Goal: Task Accomplishment & Management: Complete application form

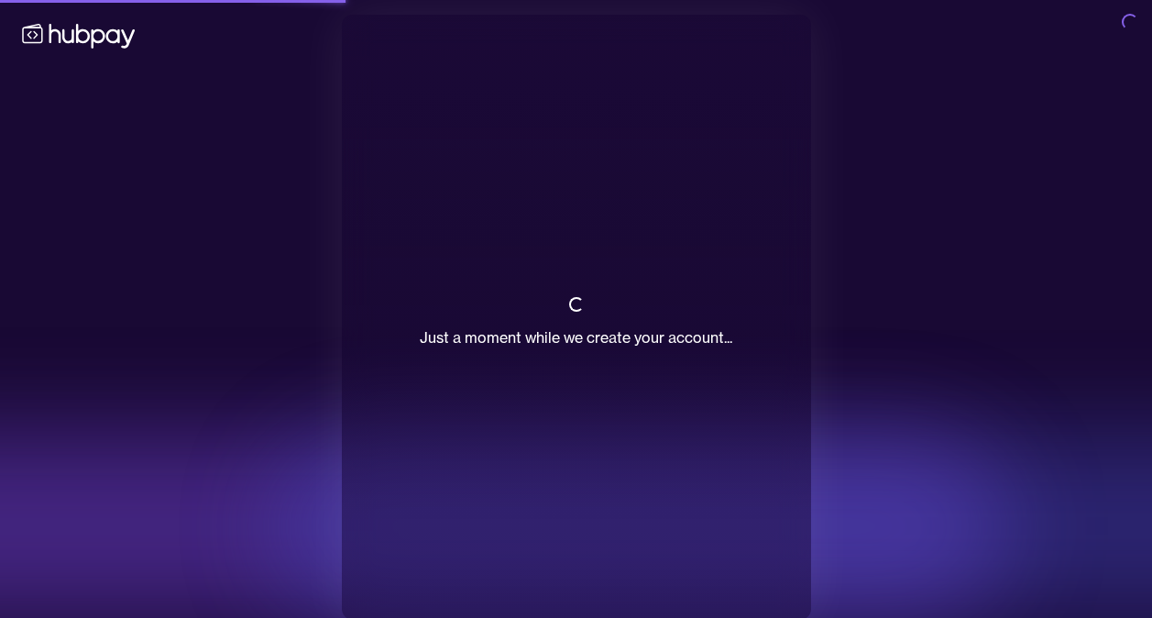
scroll to position [16, 0]
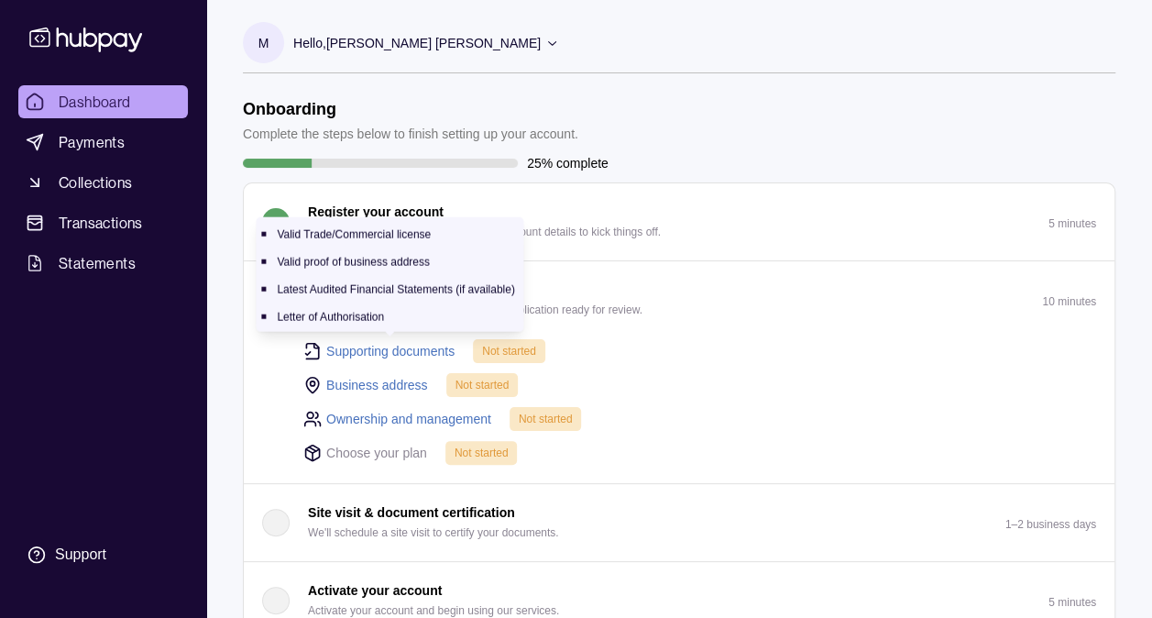
click at [434, 346] on link "Supporting documents" at bounding box center [390, 351] width 128 height 20
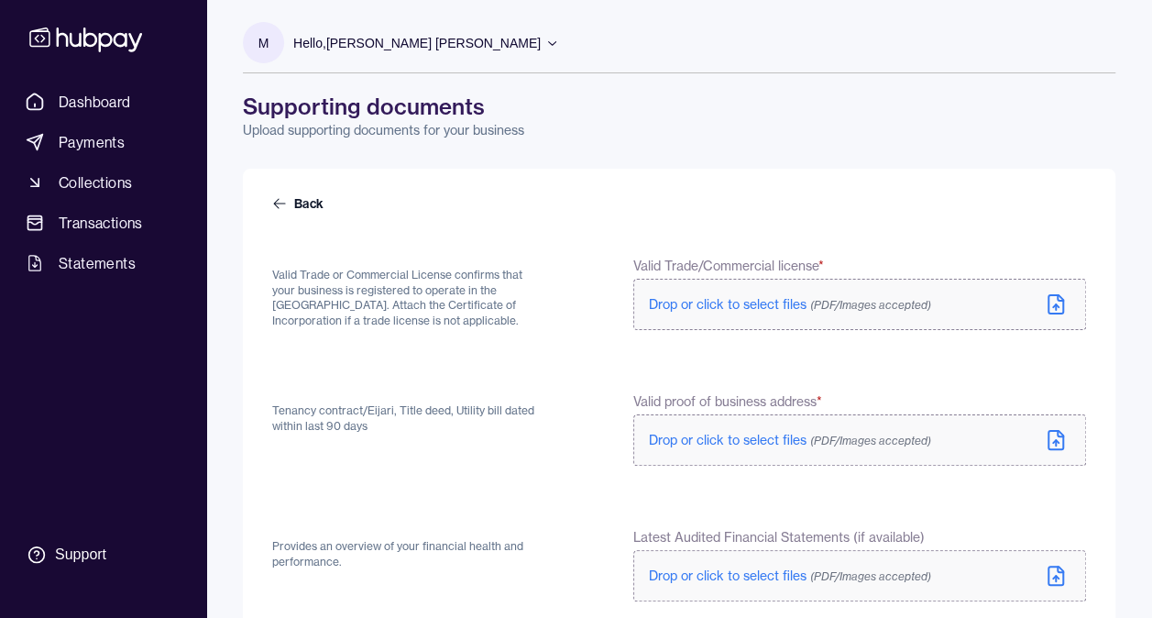
click at [779, 310] on span "Drop or click to select files (PDF/Images accepted)" at bounding box center [790, 304] width 282 height 16
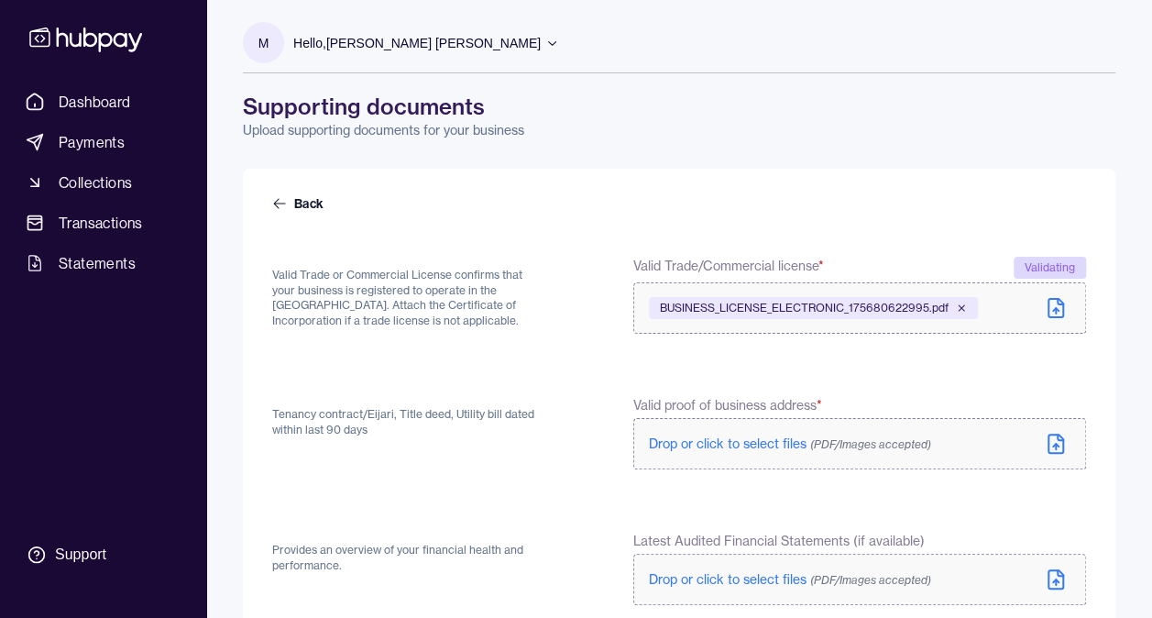
click at [838, 304] on span "BUSINESS_LICENSE_ELECTRONIC_175680622995.pdf" at bounding box center [804, 308] width 289 height 15
click at [1063, 307] on icon at bounding box center [1056, 308] width 15 height 18
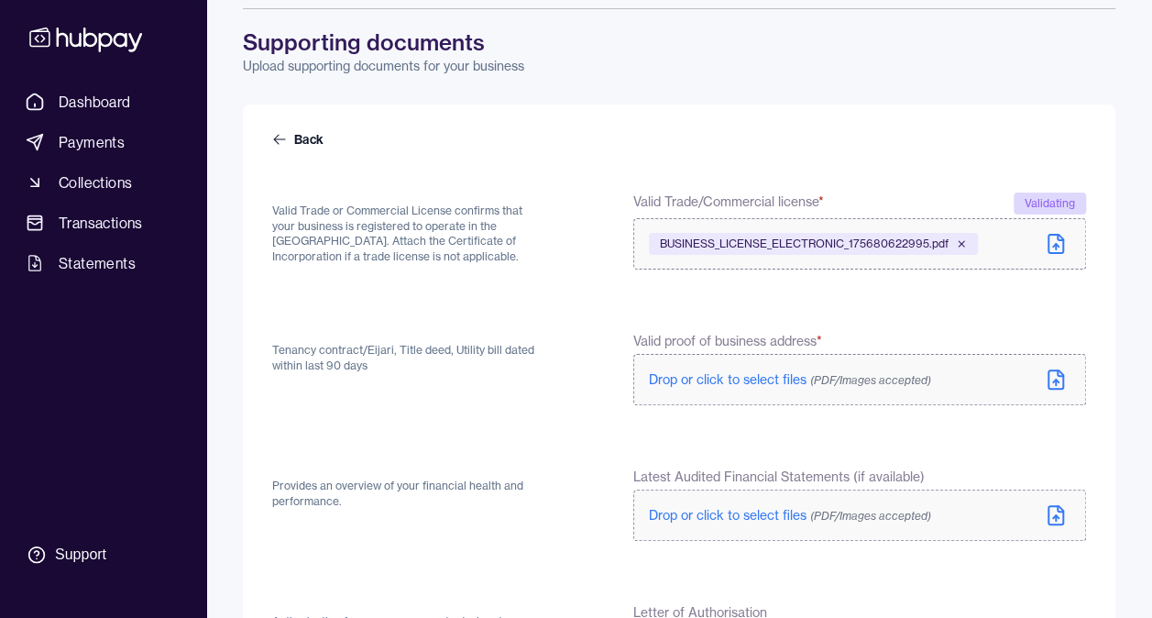
scroll to position [92, 0]
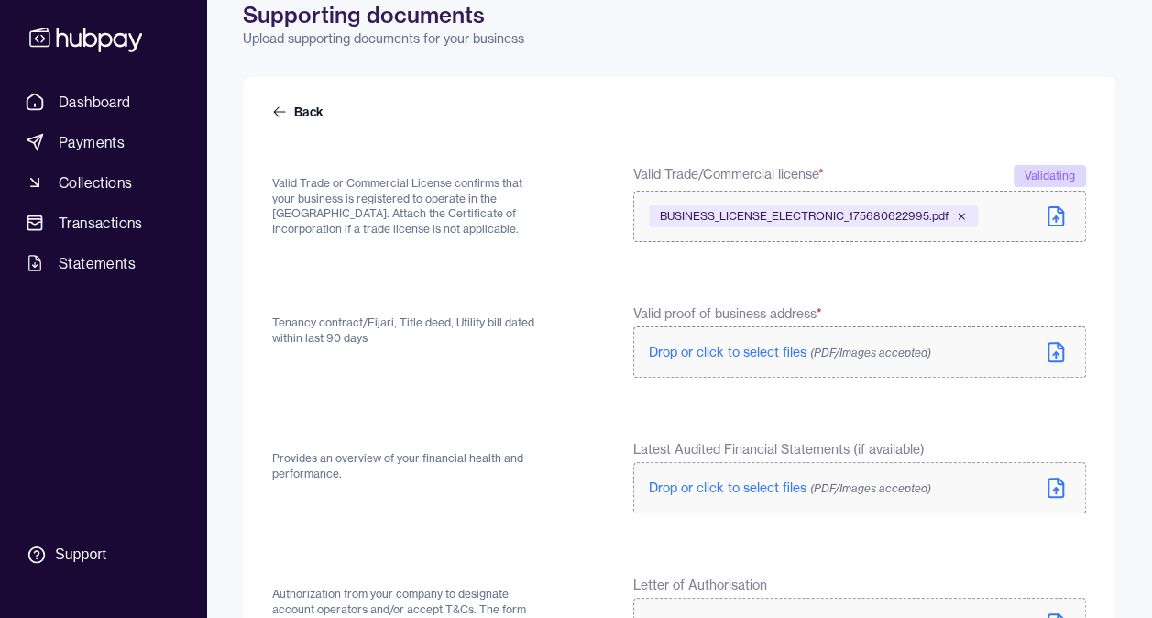
click at [744, 349] on span "Drop or click to select files (PDF/Images accepted)" at bounding box center [790, 352] width 282 height 16
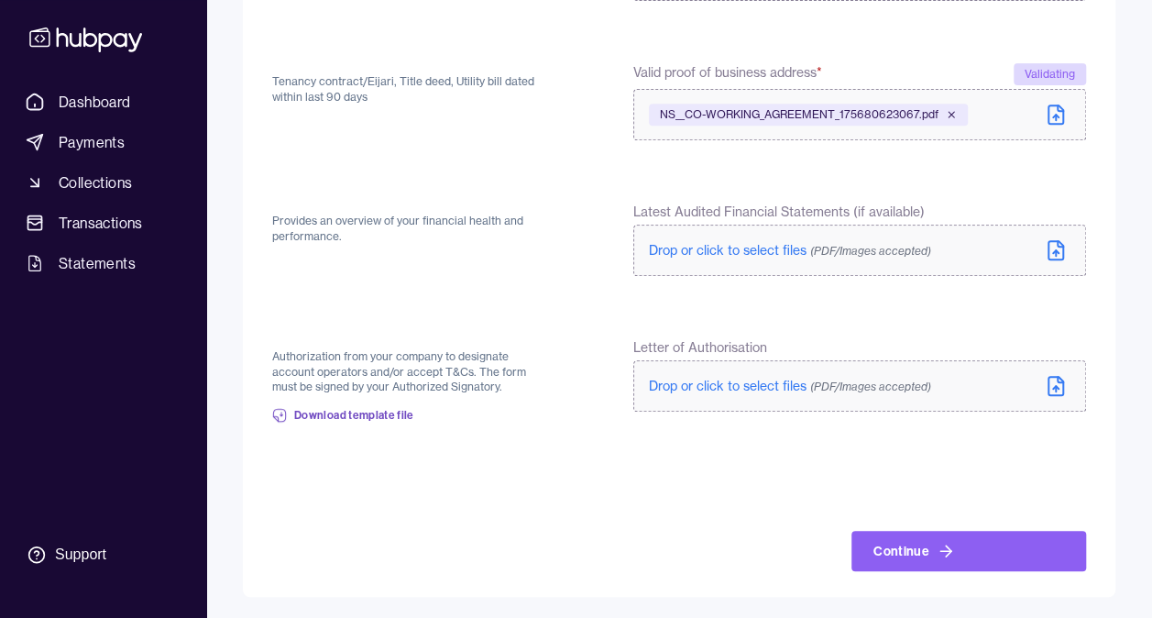
scroll to position [329, 0]
click at [706, 381] on span "Drop or click to select files (PDF/Images accepted)" at bounding box center [790, 386] width 282 height 16
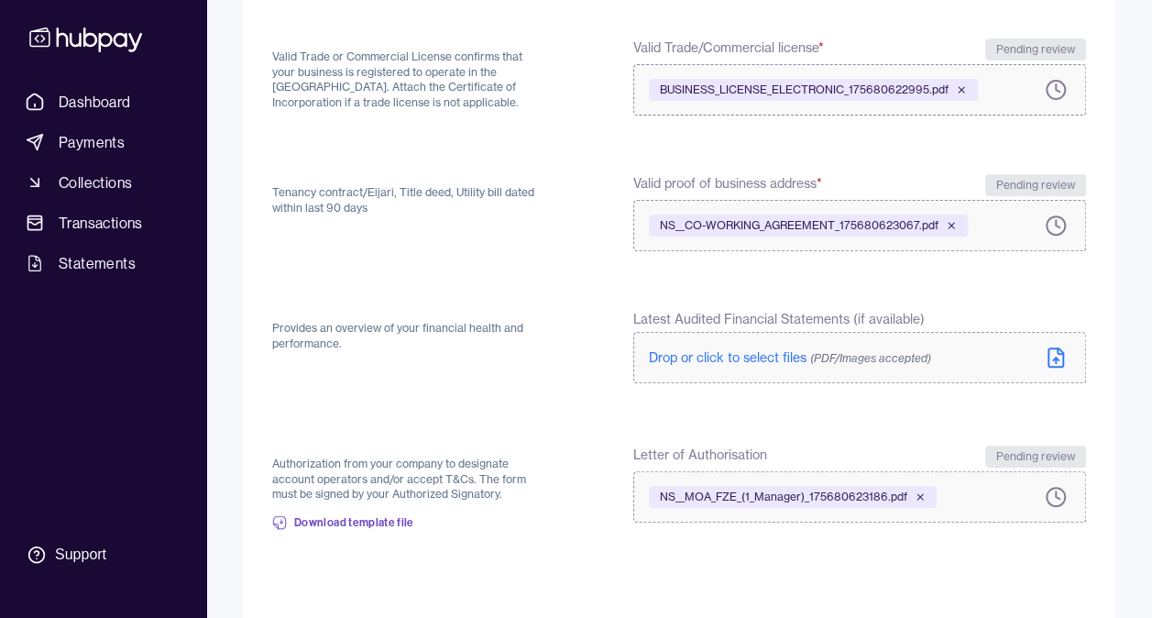
scroll to position [325, 0]
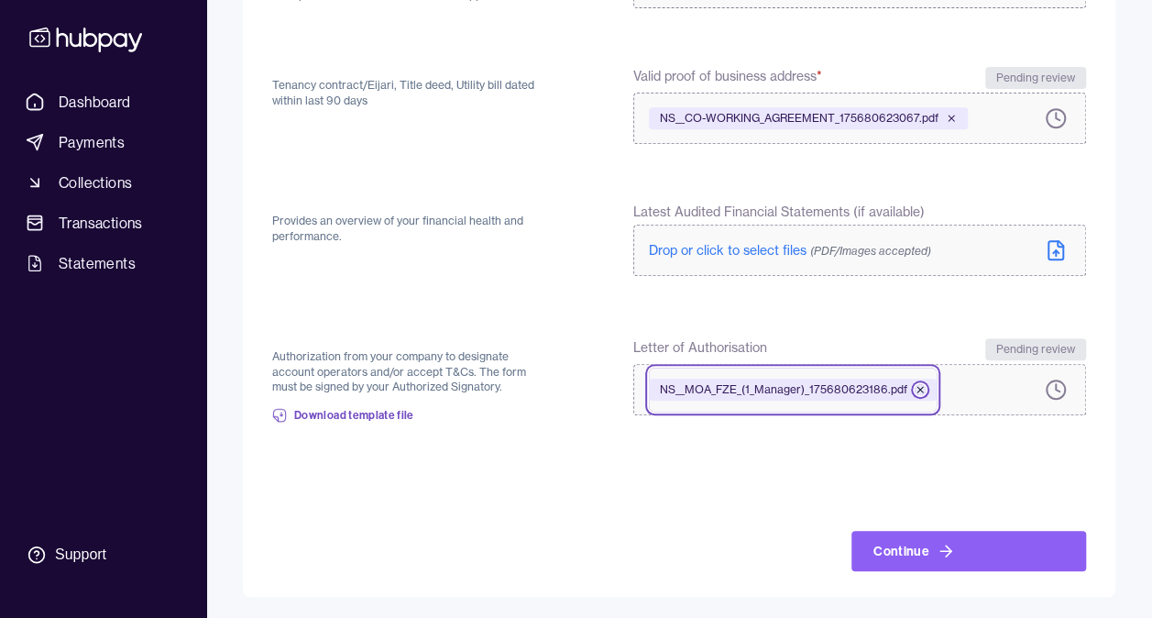
click at [918, 389] on icon at bounding box center [920, 389] width 5 height 5
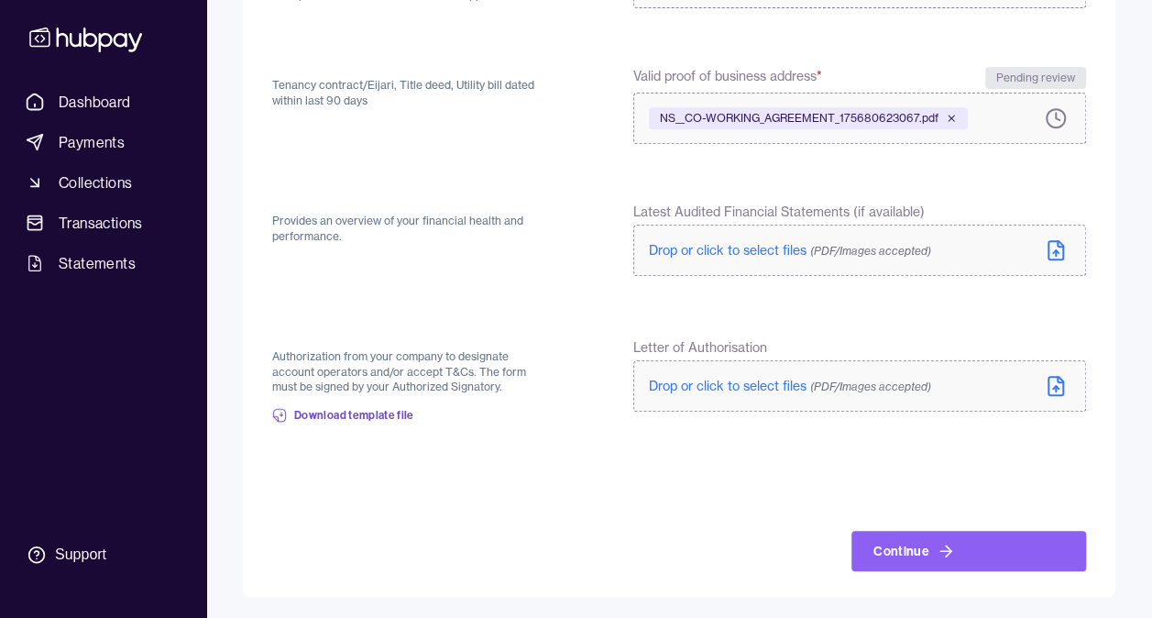
click at [892, 383] on span "(PDF/Images accepted)" at bounding box center [870, 386] width 121 height 14
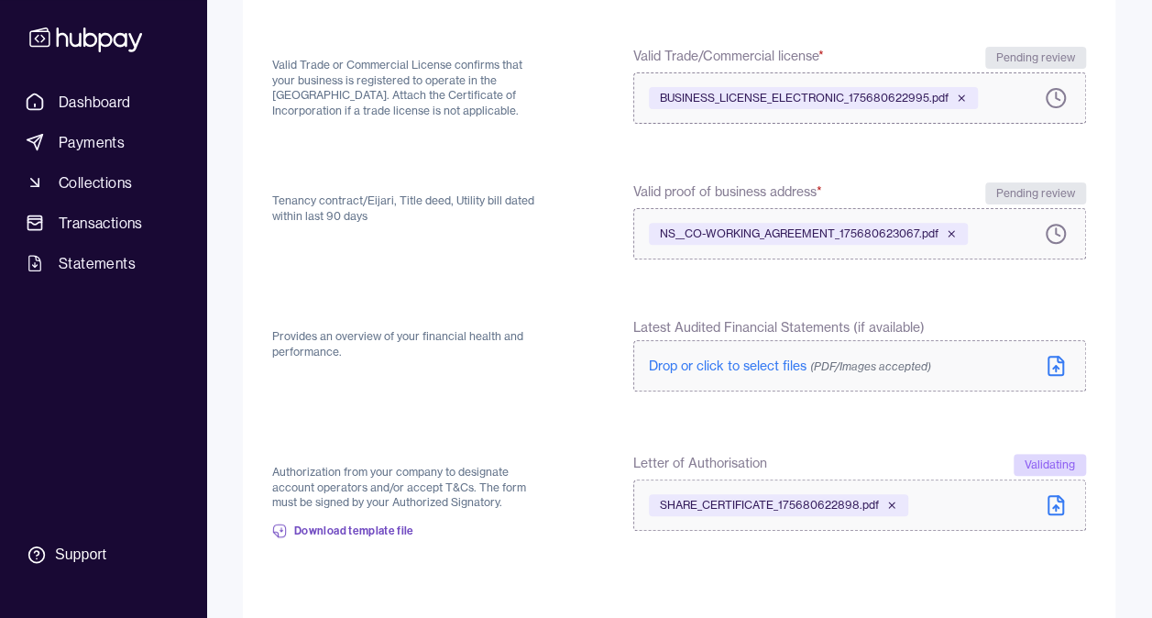
scroll to position [234, 0]
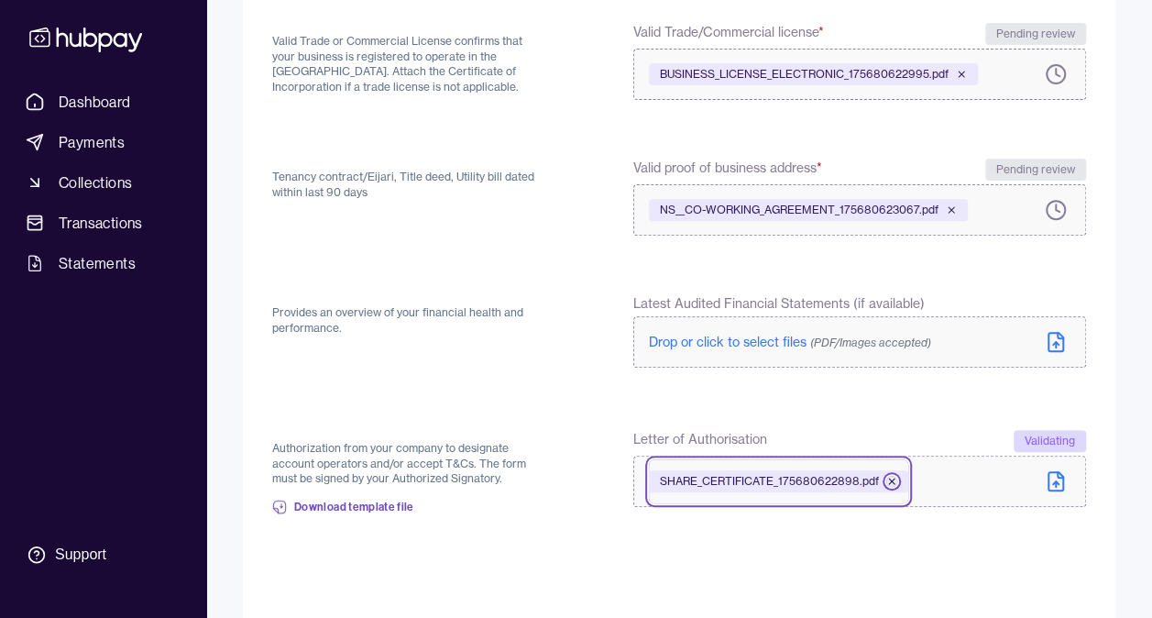
click at [891, 477] on icon at bounding box center [891, 481] width 11 height 11
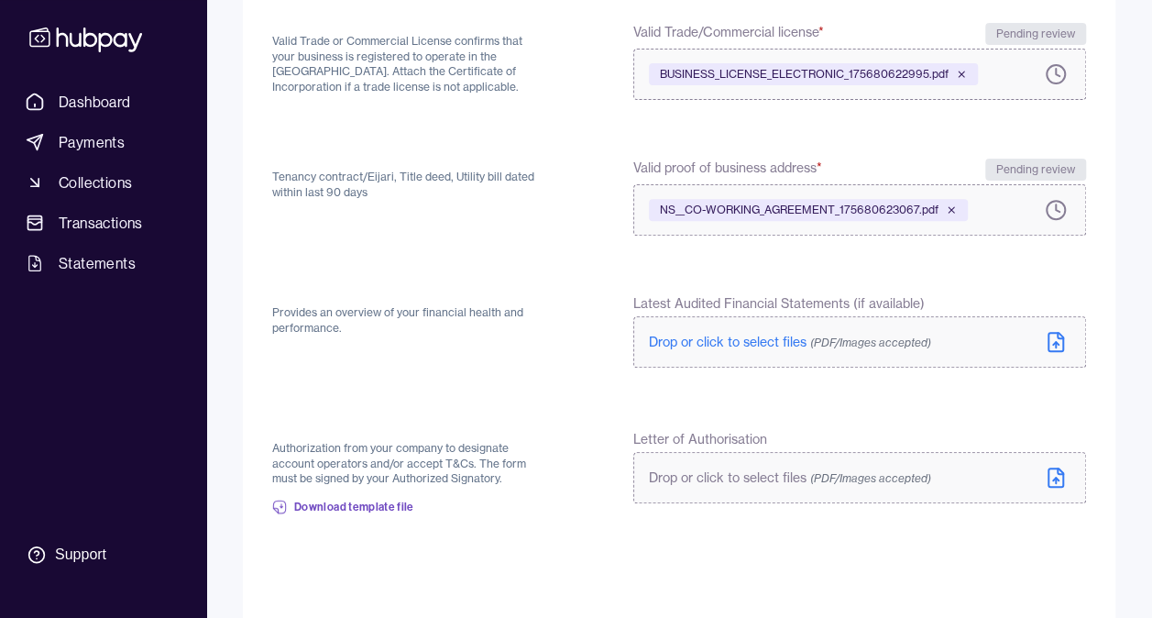
click at [830, 480] on span "(PDF/Images accepted)" at bounding box center [870, 478] width 121 height 14
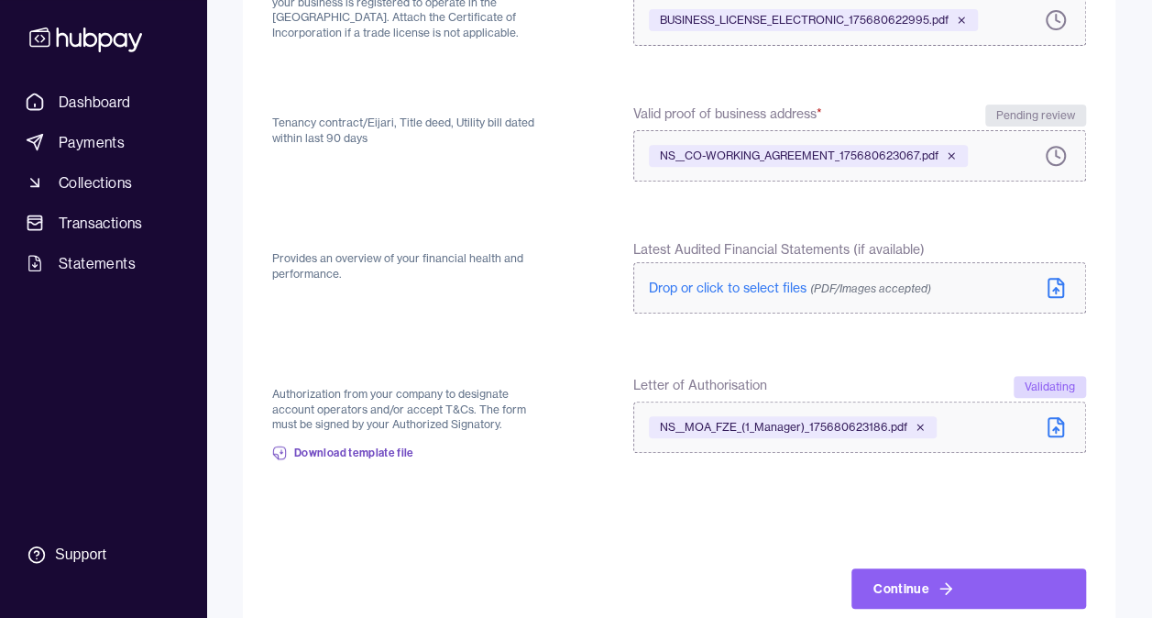
scroll to position [325, 0]
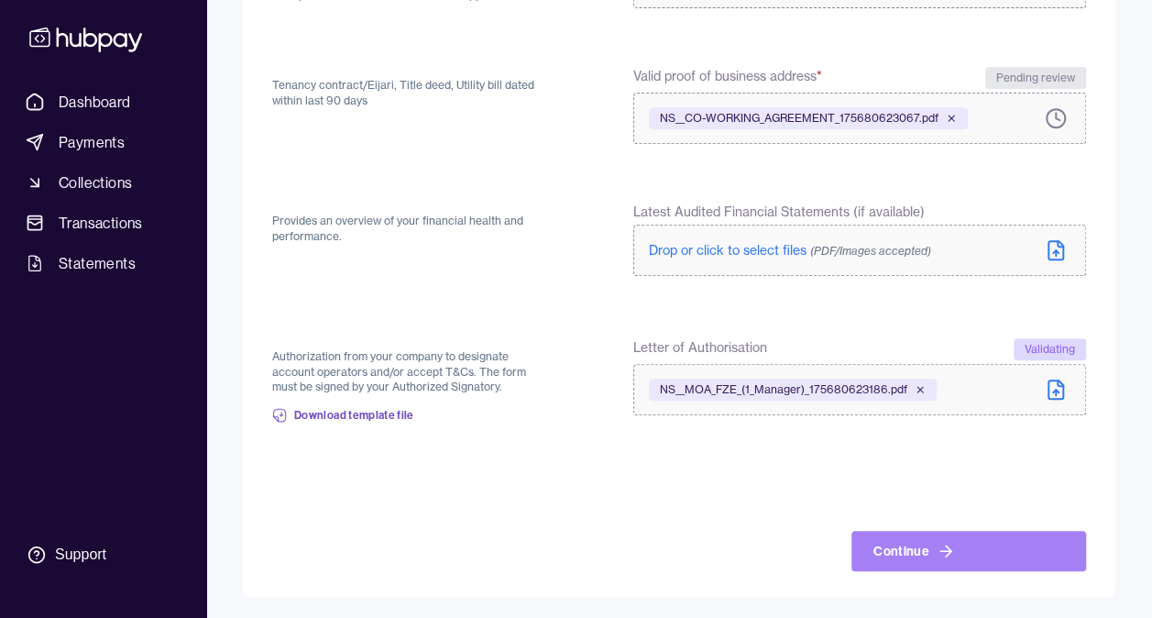
click at [951, 550] on icon at bounding box center [946, 551] width 18 height 18
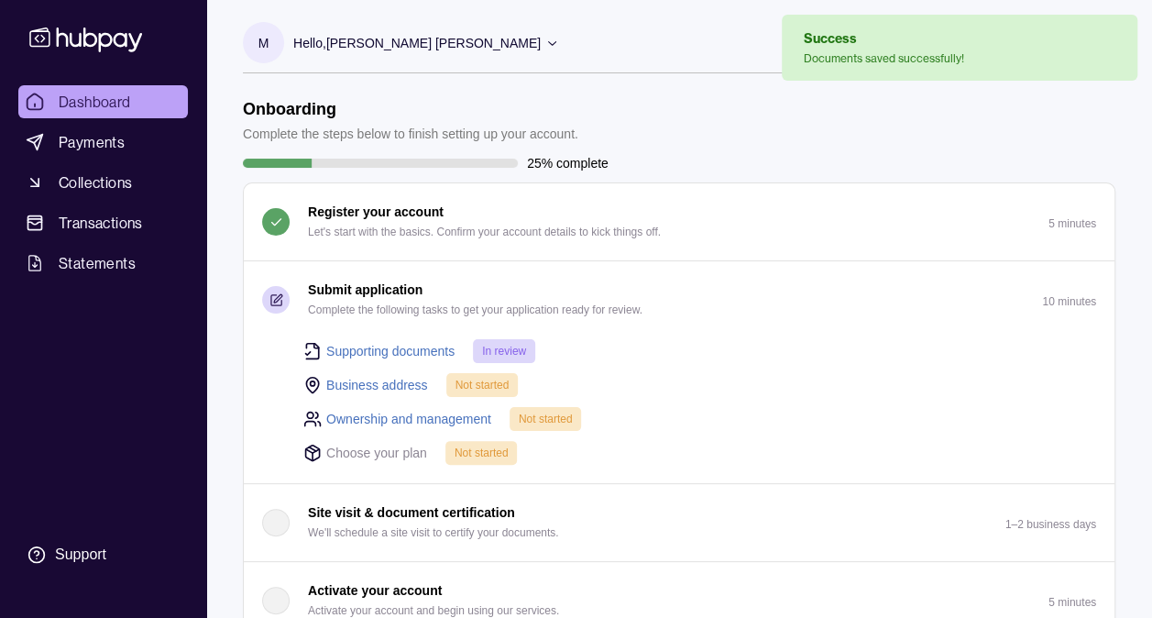
click at [366, 385] on link "Business address" at bounding box center [377, 385] width 102 height 20
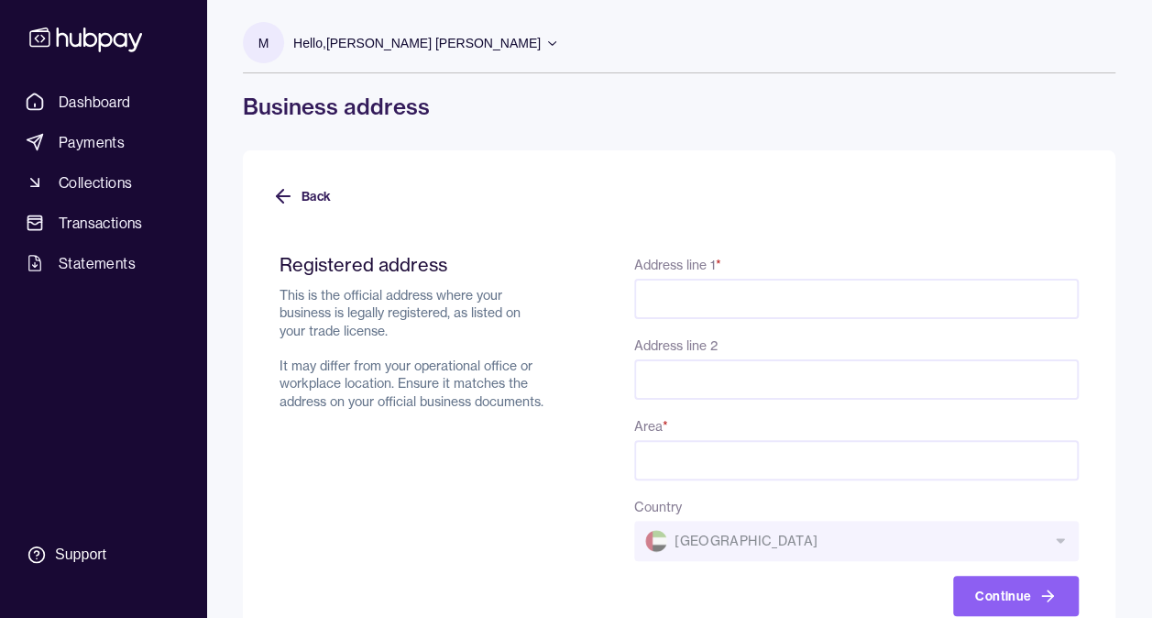
click at [721, 304] on input "Address line 1 *" at bounding box center [856, 299] width 445 height 40
type input "**********"
type input "********"
type input "*******"
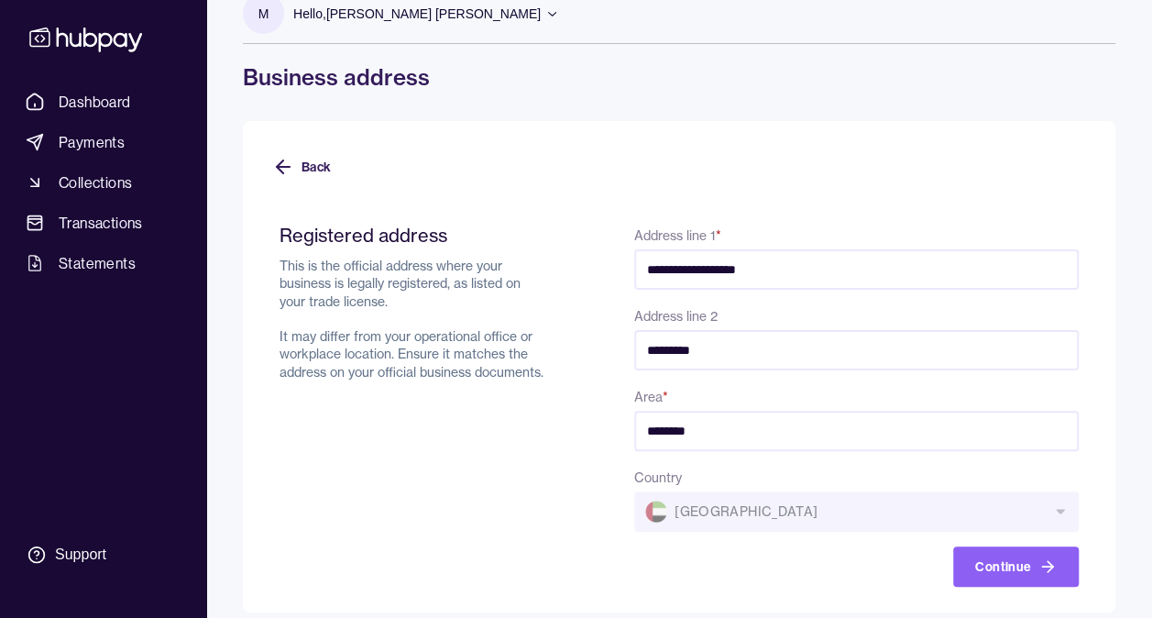
scroll to position [46, 0]
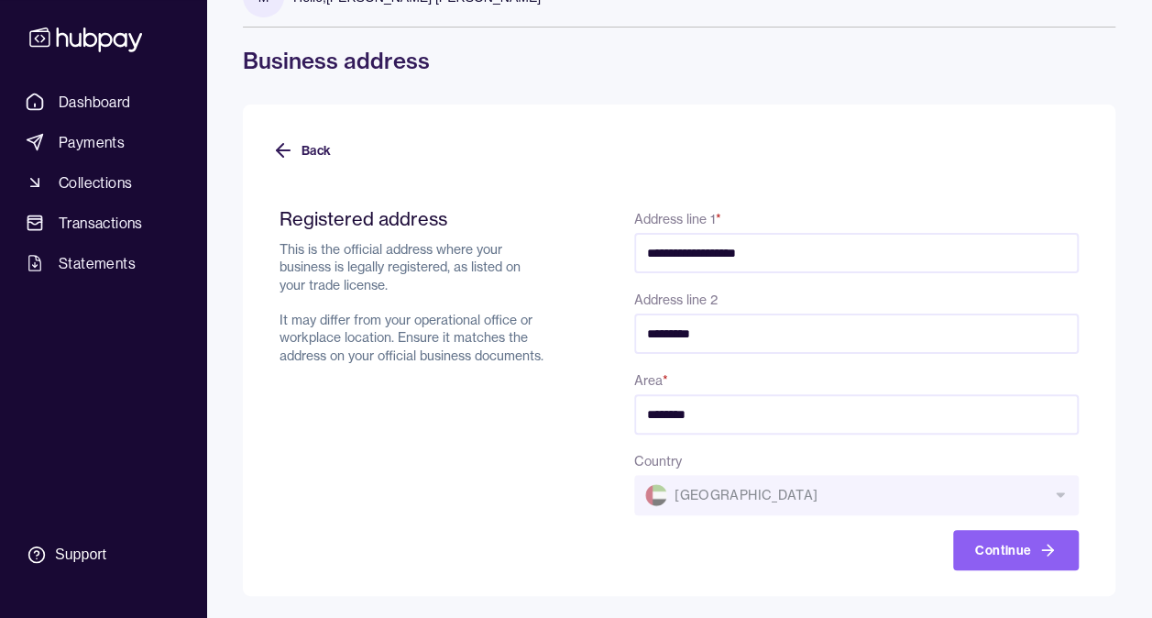
click at [860, 499] on div "Country [GEOGRAPHIC_DATA]" at bounding box center [856, 482] width 445 height 66
click at [1060, 492] on div "Country [GEOGRAPHIC_DATA]" at bounding box center [856, 482] width 445 height 66
click at [1002, 544] on button "Continue" at bounding box center [1016, 550] width 126 height 40
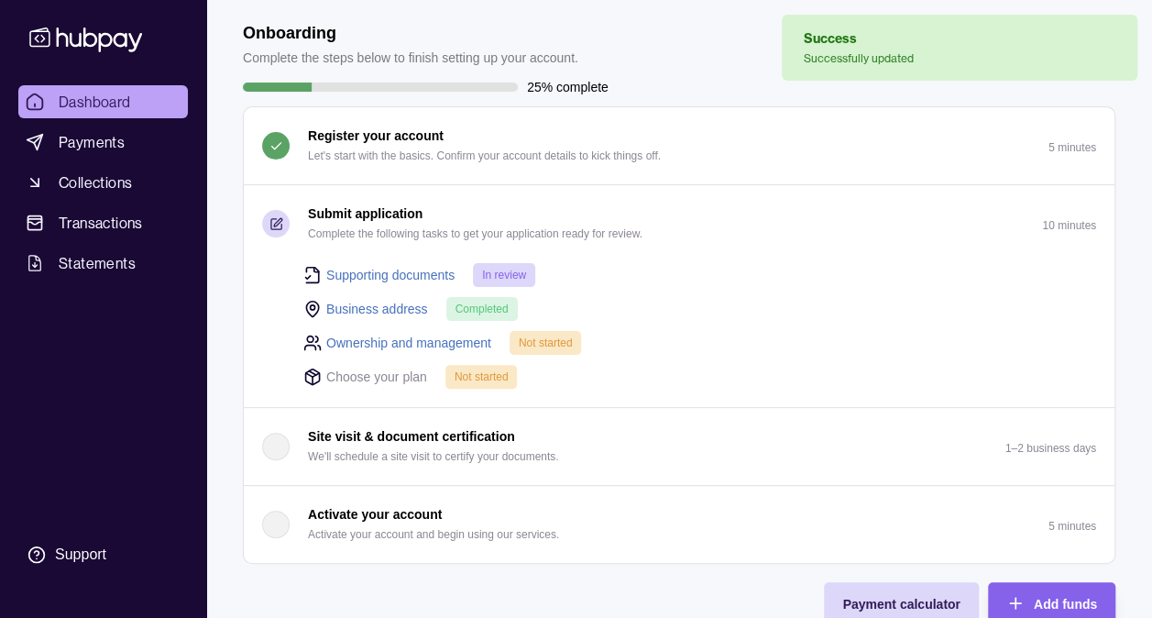
scroll to position [183, 0]
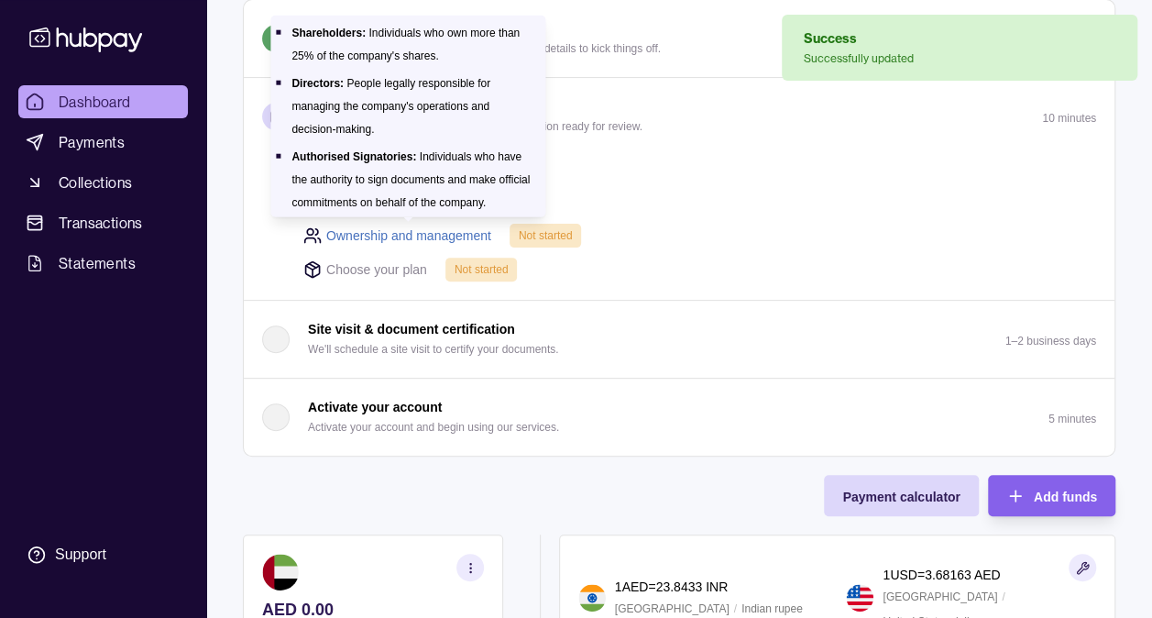
click at [444, 238] on link "Ownership and management" at bounding box center [408, 235] width 165 height 20
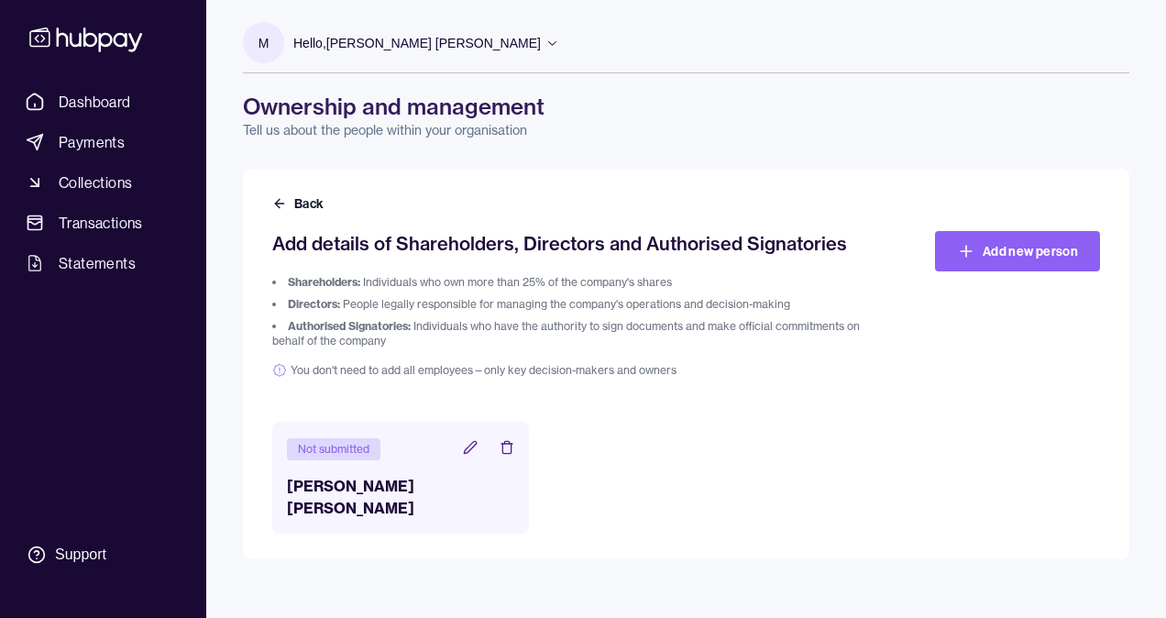
click at [469, 451] on icon at bounding box center [470, 447] width 15 height 15
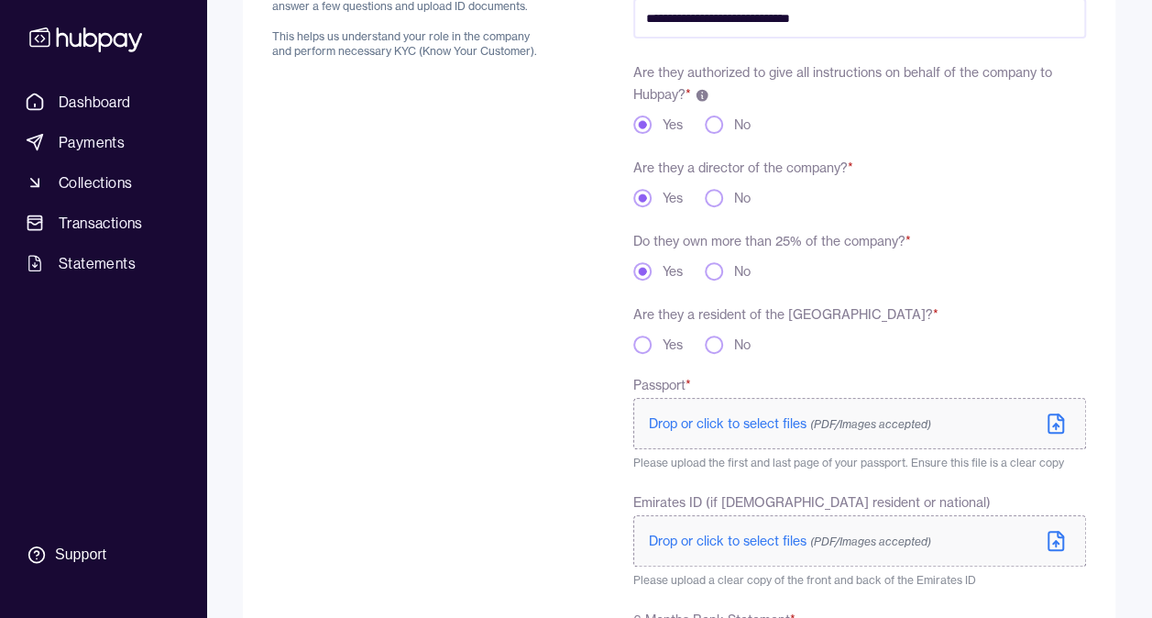
scroll to position [275, 0]
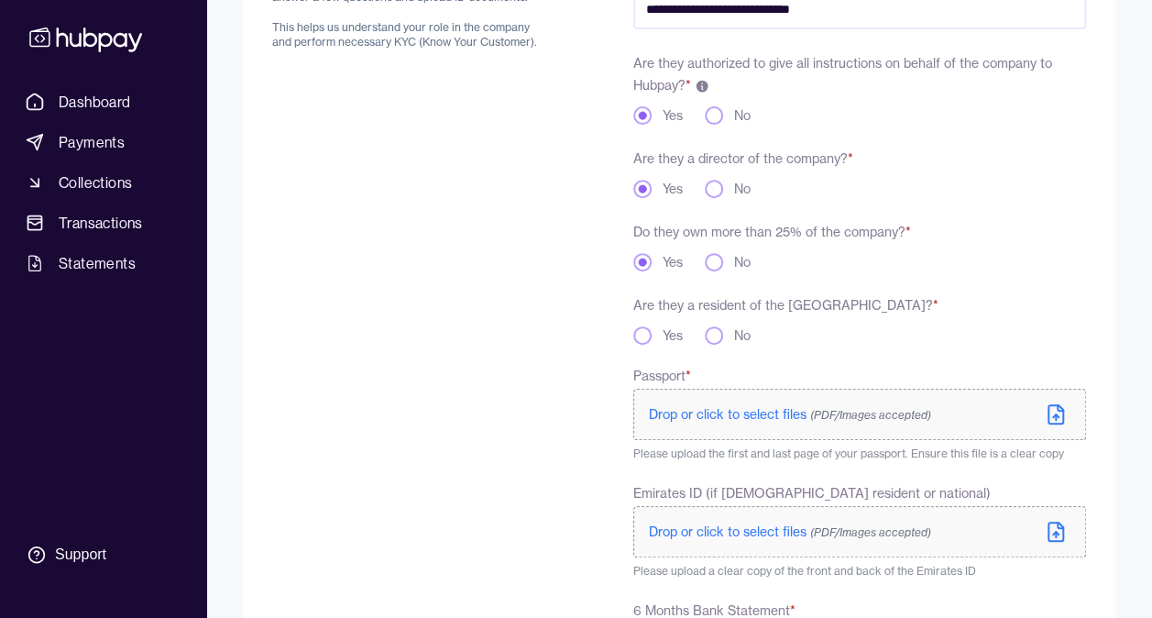
click at [728, 335] on div "No" at bounding box center [728, 335] width 46 height 18
click at [716, 337] on button "No" at bounding box center [714, 335] width 18 height 18
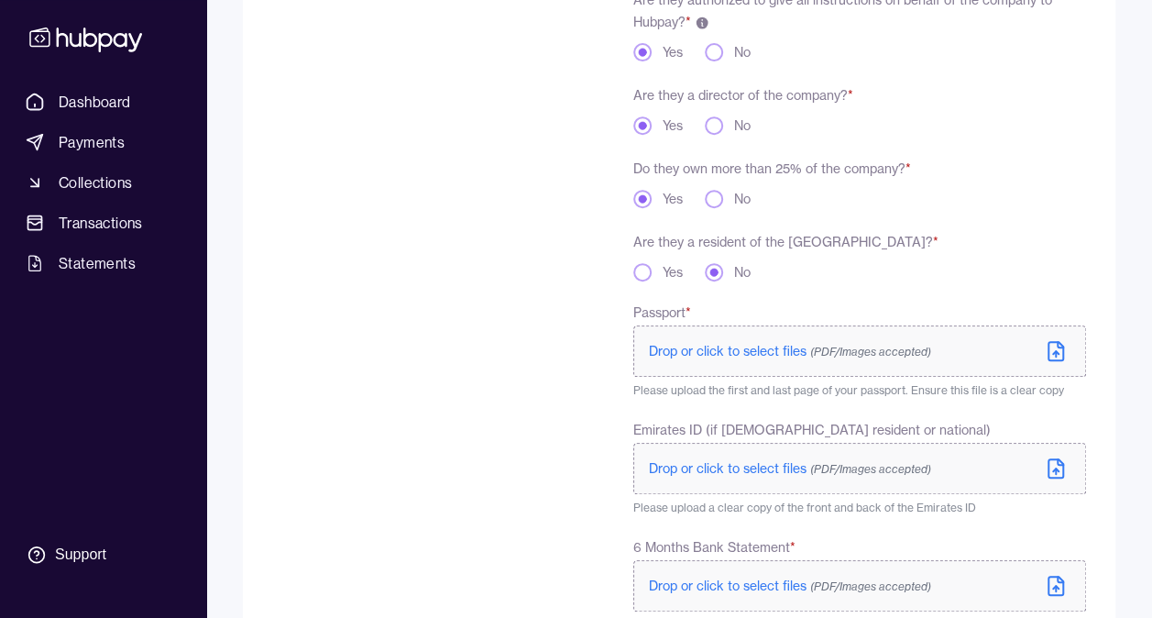
scroll to position [367, 0]
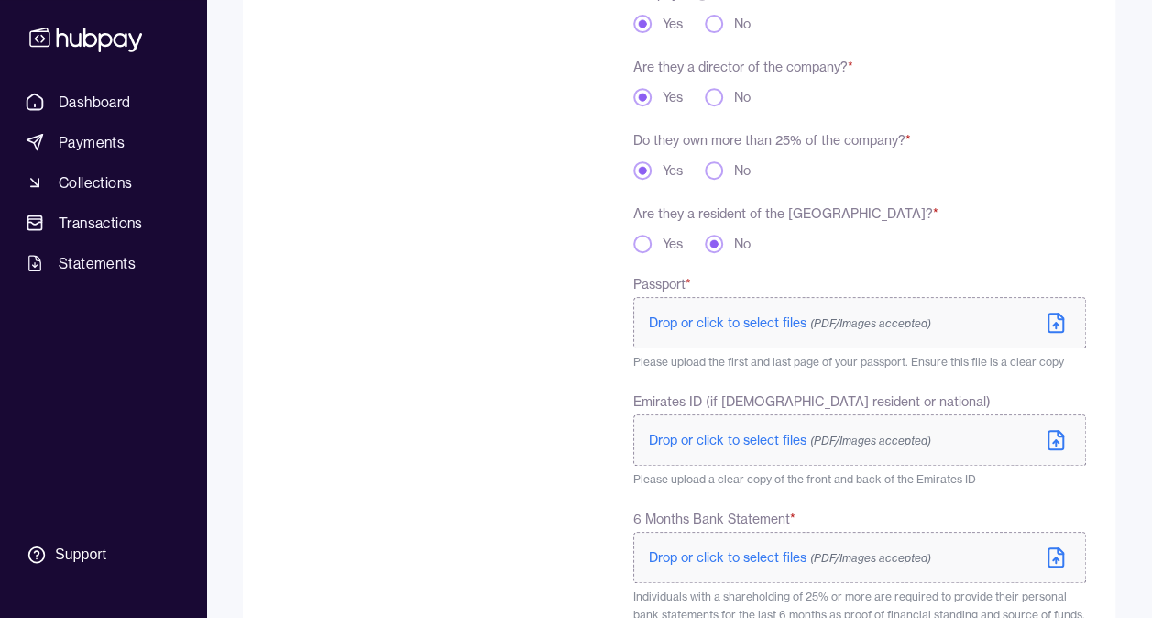
click at [726, 316] on span "Drop or click to select files (PDF/Images accepted)" at bounding box center [790, 322] width 282 height 16
click at [768, 323] on span "Drop or click to select files (PDF/Images accepted)" at bounding box center [790, 322] width 282 height 16
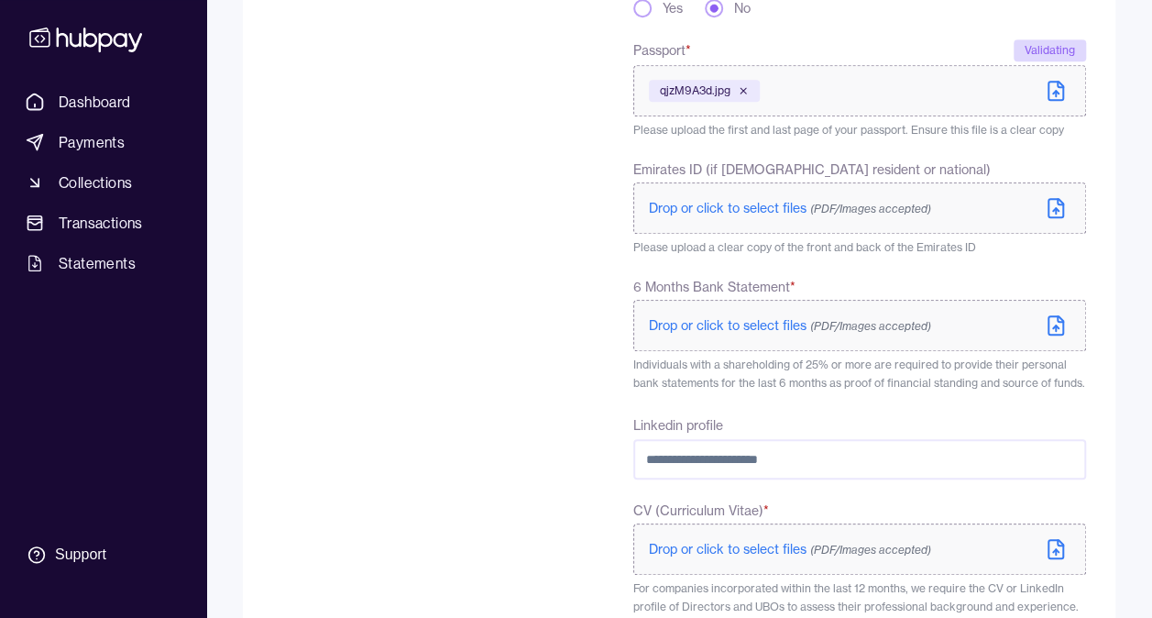
scroll to position [642, 0]
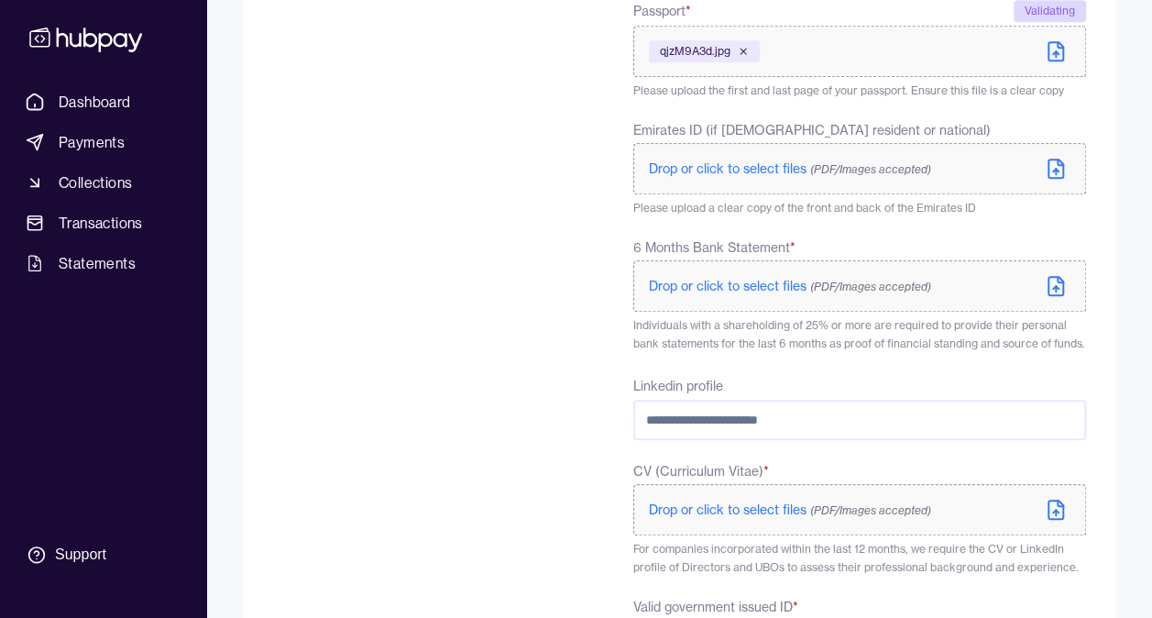
click at [719, 274] on label "Drop or click to select files (PDF/Images accepted)" at bounding box center [859, 285] width 453 height 51
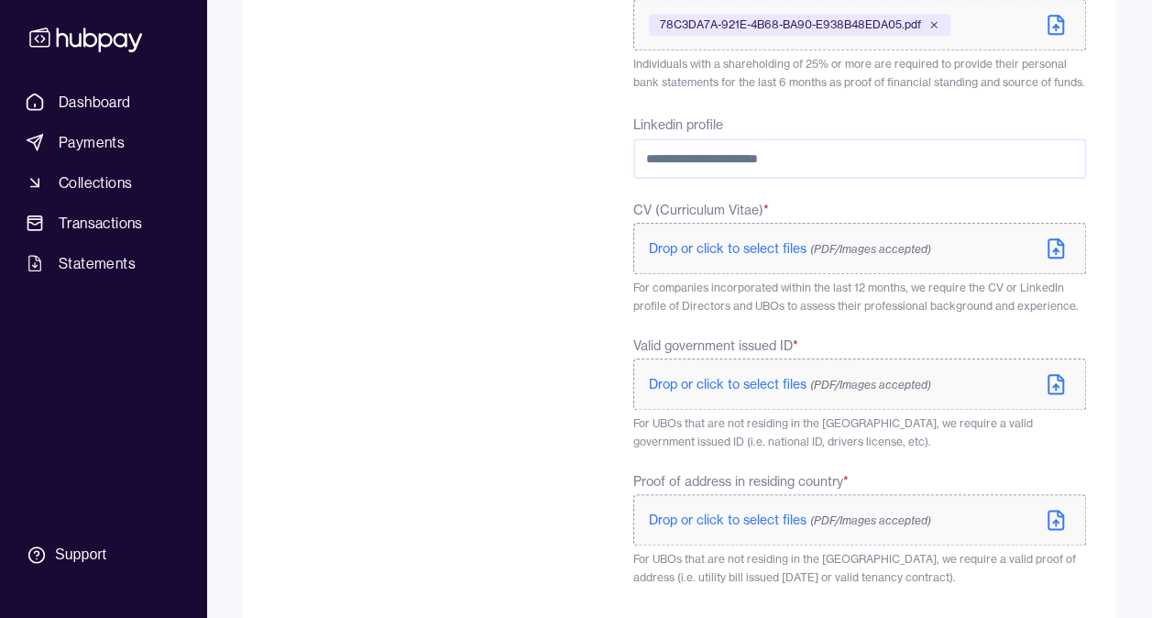
scroll to position [917, 0]
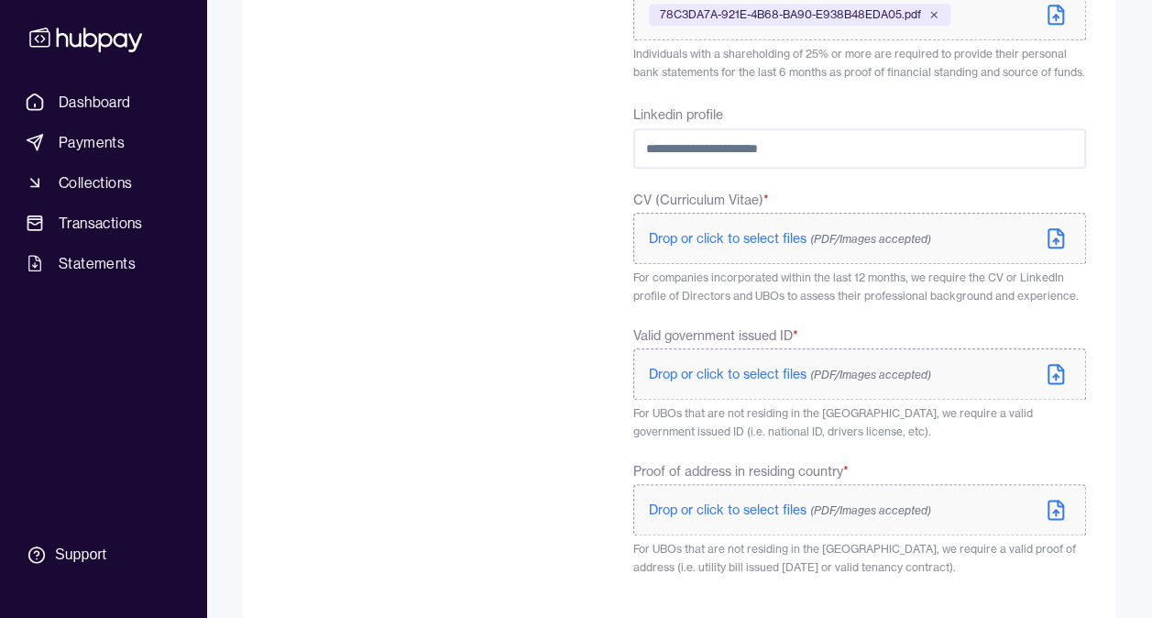
click at [733, 236] on span "Drop or click to select files (PDF/Images accepted)" at bounding box center [790, 238] width 282 height 16
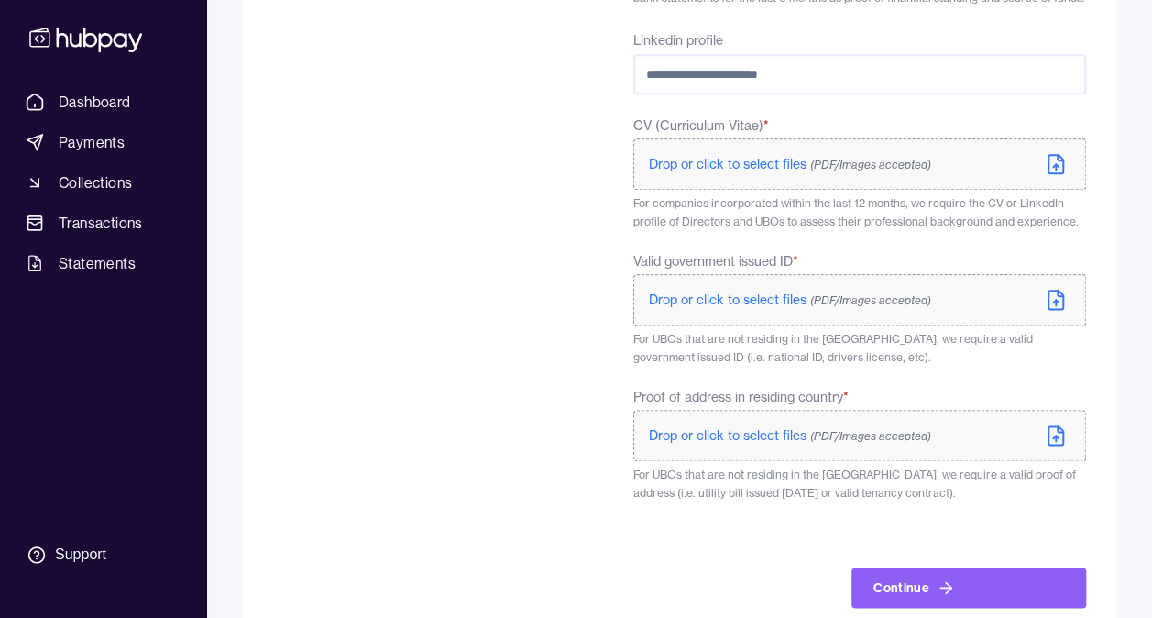
scroll to position [937, 0]
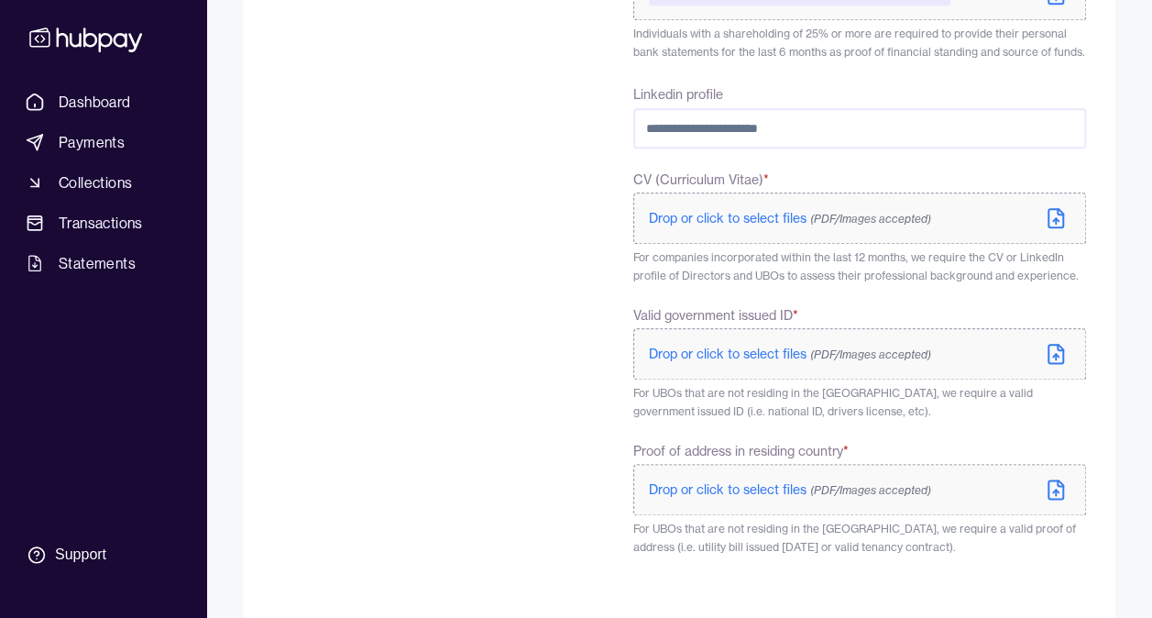
click at [754, 215] on span "Drop or click to select files (PDF/Images accepted)" at bounding box center [790, 218] width 282 height 16
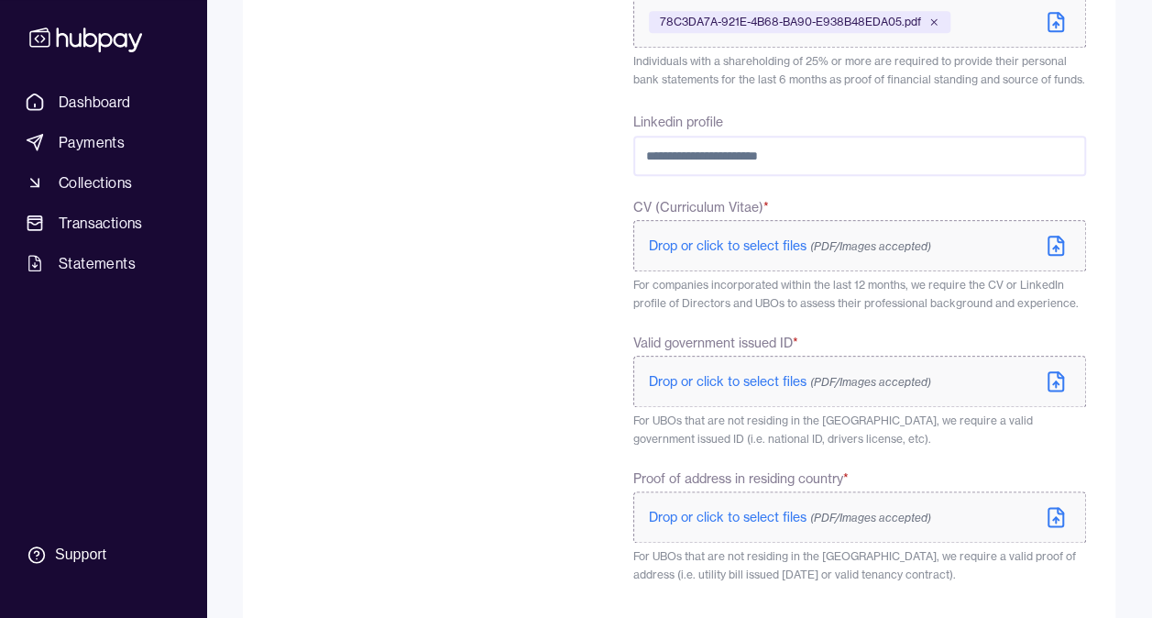
scroll to position [947, 0]
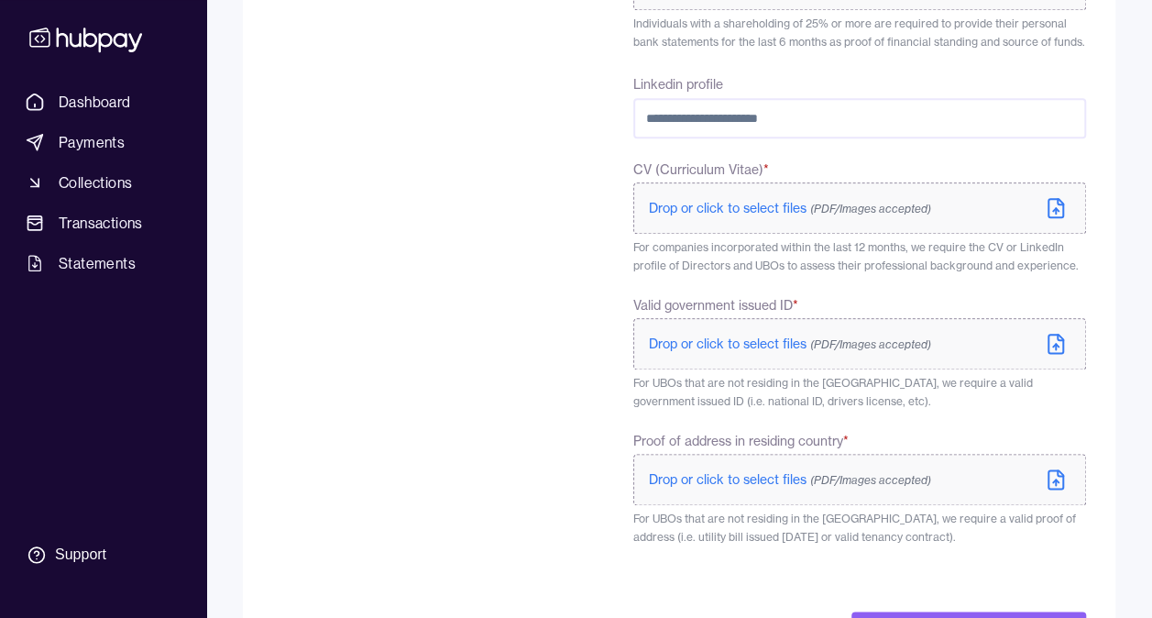
click at [727, 341] on span "Drop or click to select files (PDF/Images accepted)" at bounding box center [790, 343] width 282 height 16
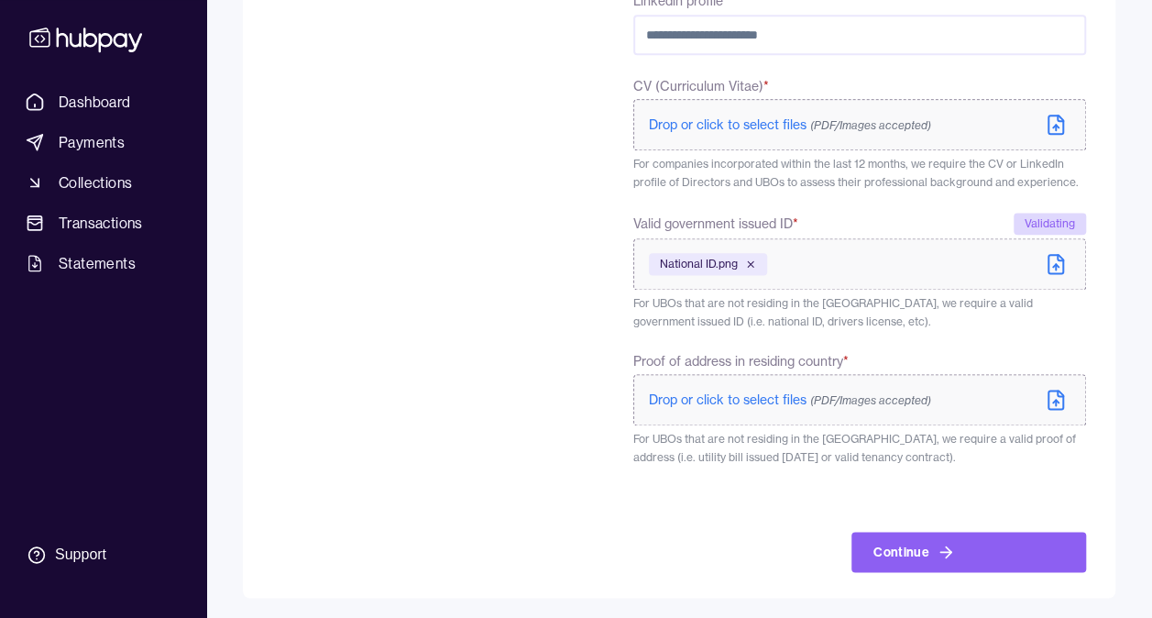
scroll to position [1032, 0]
click at [738, 395] on span "Drop or click to select files (PDF/Images accepted)" at bounding box center [790, 398] width 282 height 16
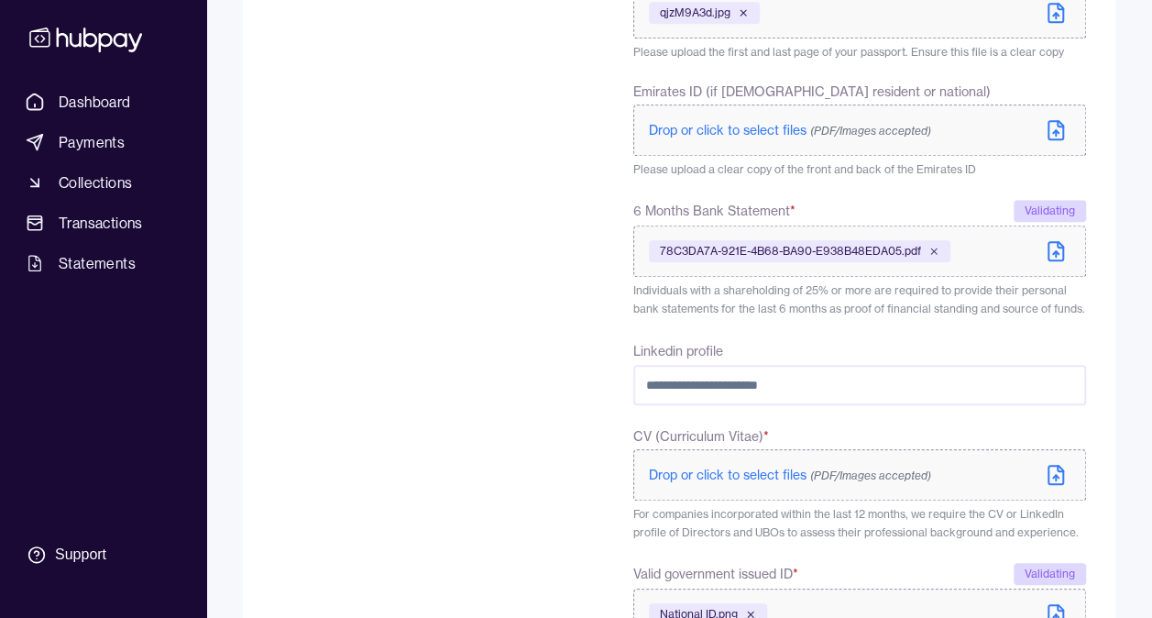
scroll to position [757, 0]
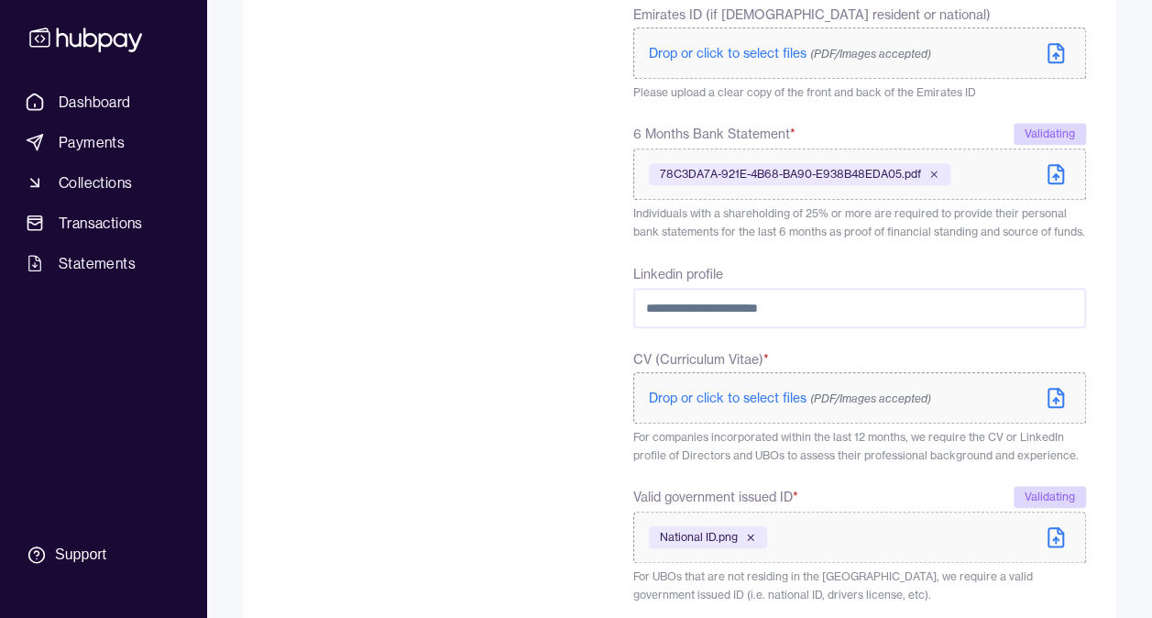
click at [815, 311] on input "Linkedin profile" at bounding box center [859, 308] width 453 height 40
click at [464, 313] on div "To comply with regulatory requirements, please answer a few questions and uploa…" at bounding box center [408, 163] width 273 height 1364
click at [752, 394] on span "Drop or click to select files (PDF/Images accepted)" at bounding box center [790, 398] width 282 height 16
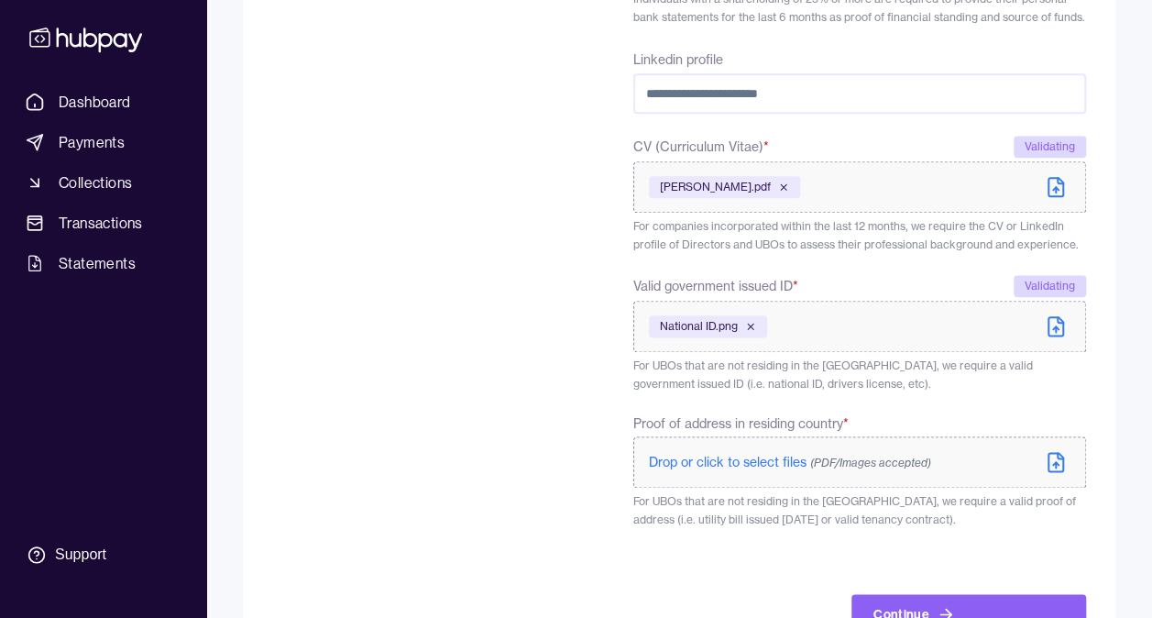
scroll to position [1036, 0]
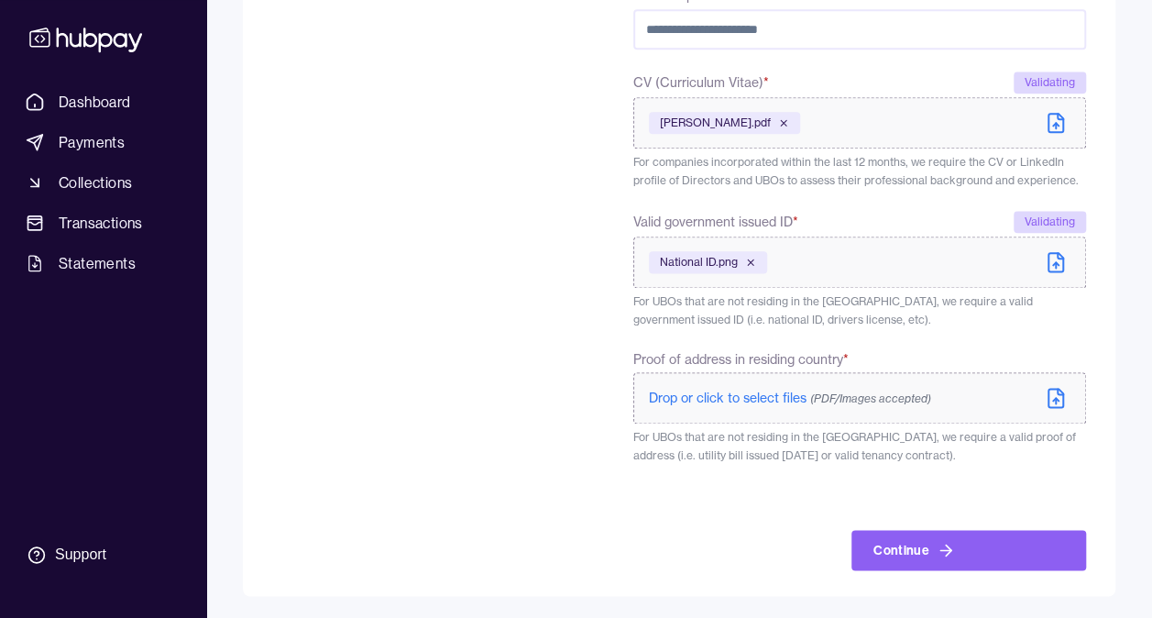
click at [683, 392] on span "Drop or click to select files (PDF/Images accepted)" at bounding box center [790, 398] width 282 height 16
click at [765, 398] on span "Drop or click to select files (PDF/Images accepted)" at bounding box center [790, 398] width 282 height 16
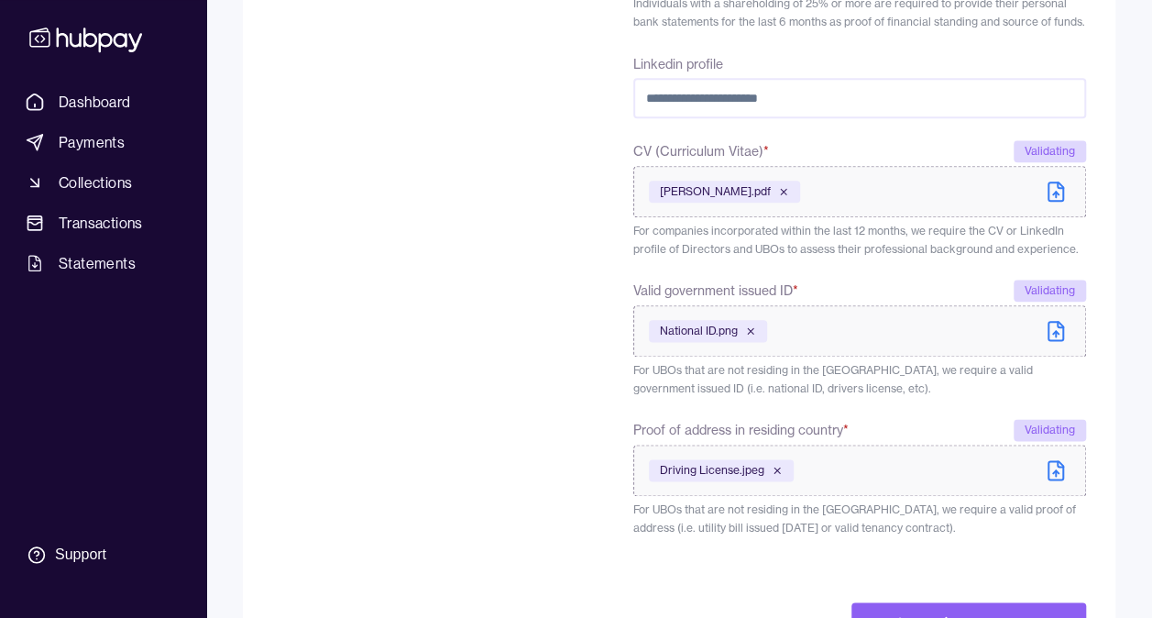
scroll to position [1039, 0]
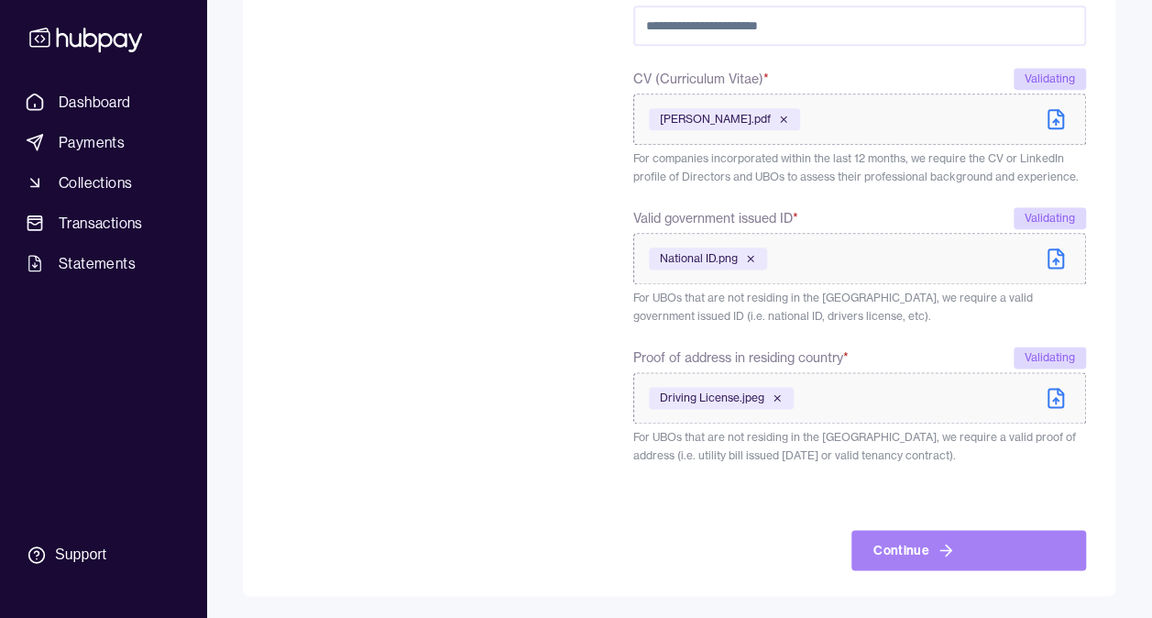
click at [931, 544] on button "Continue" at bounding box center [969, 550] width 235 height 40
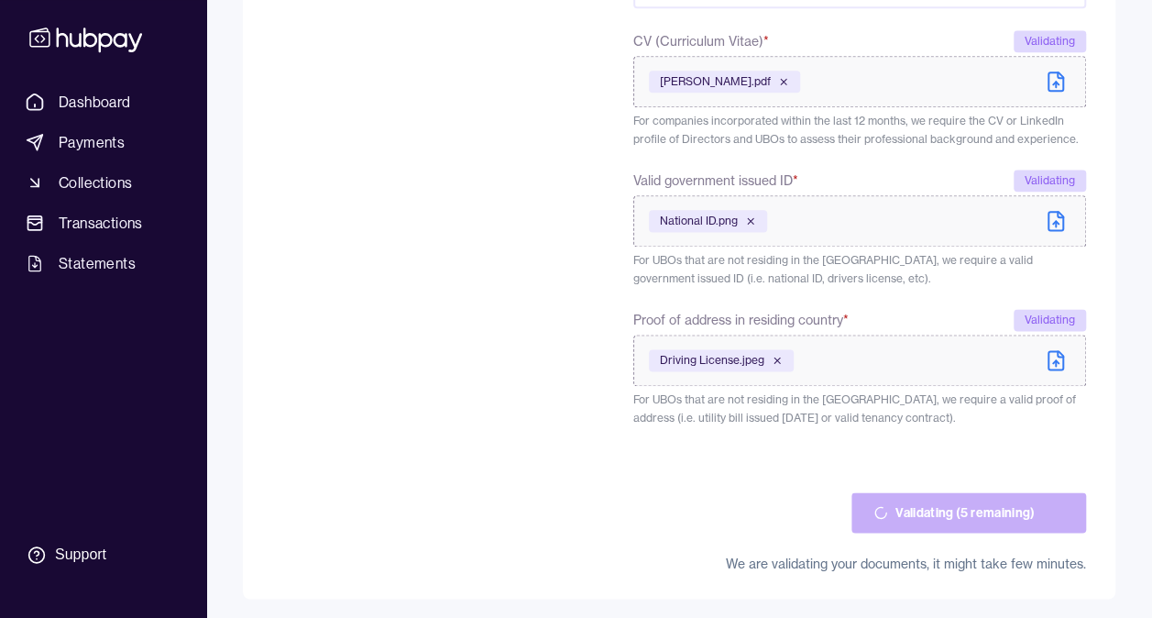
scroll to position [1080, 0]
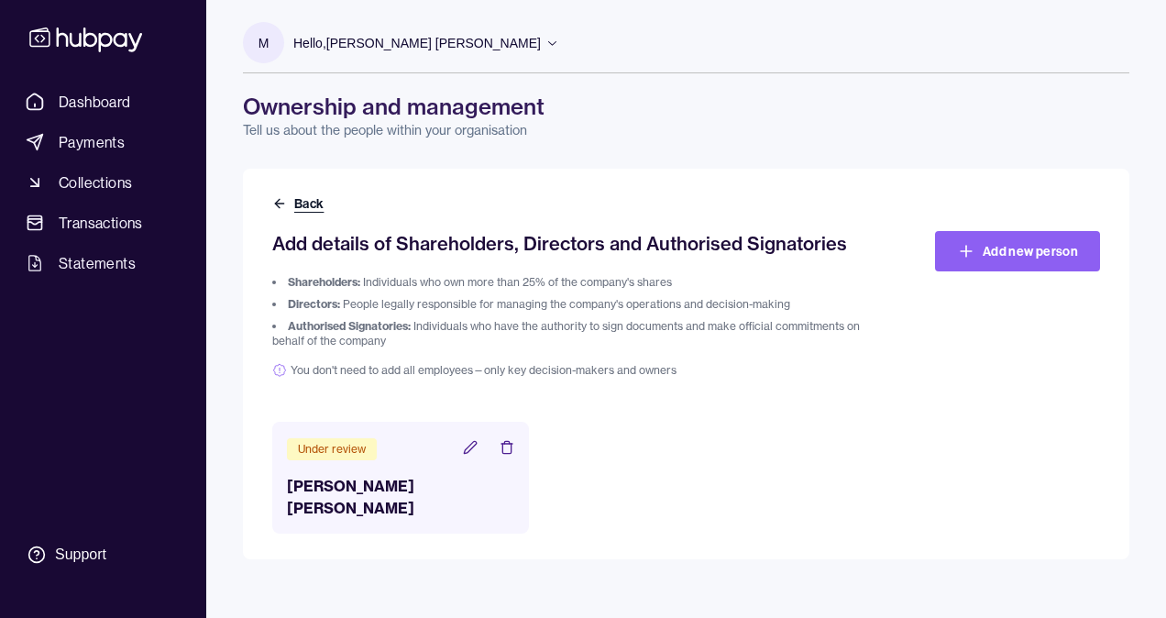
click at [295, 197] on button "Back" at bounding box center [299, 203] width 55 height 18
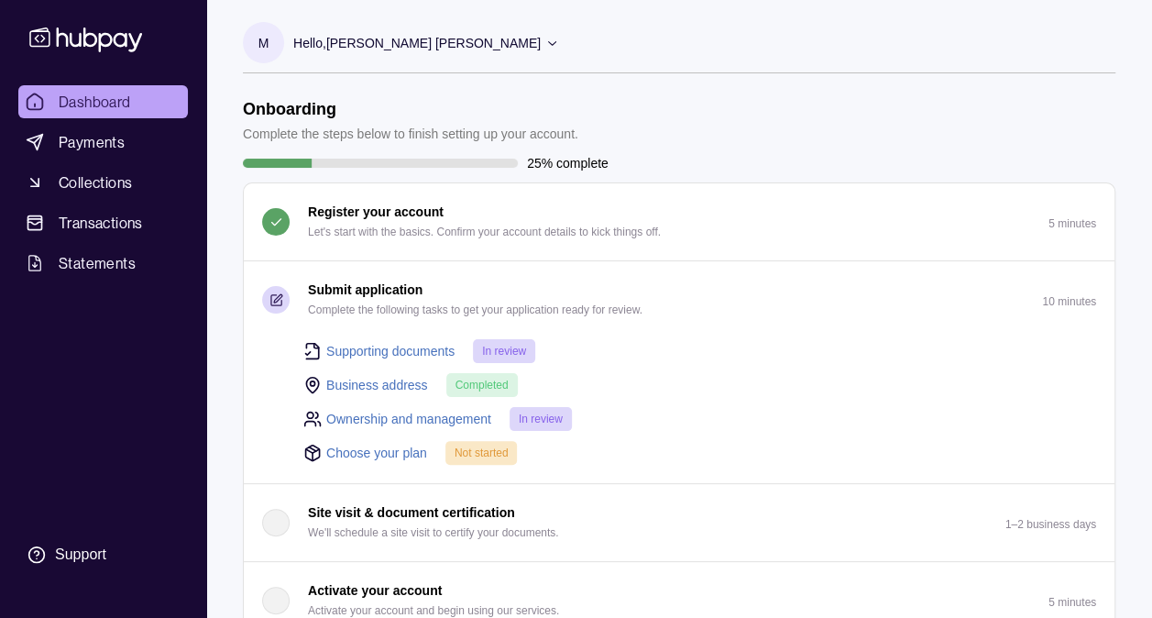
click at [401, 446] on link "Choose your plan" at bounding box center [376, 453] width 101 height 20
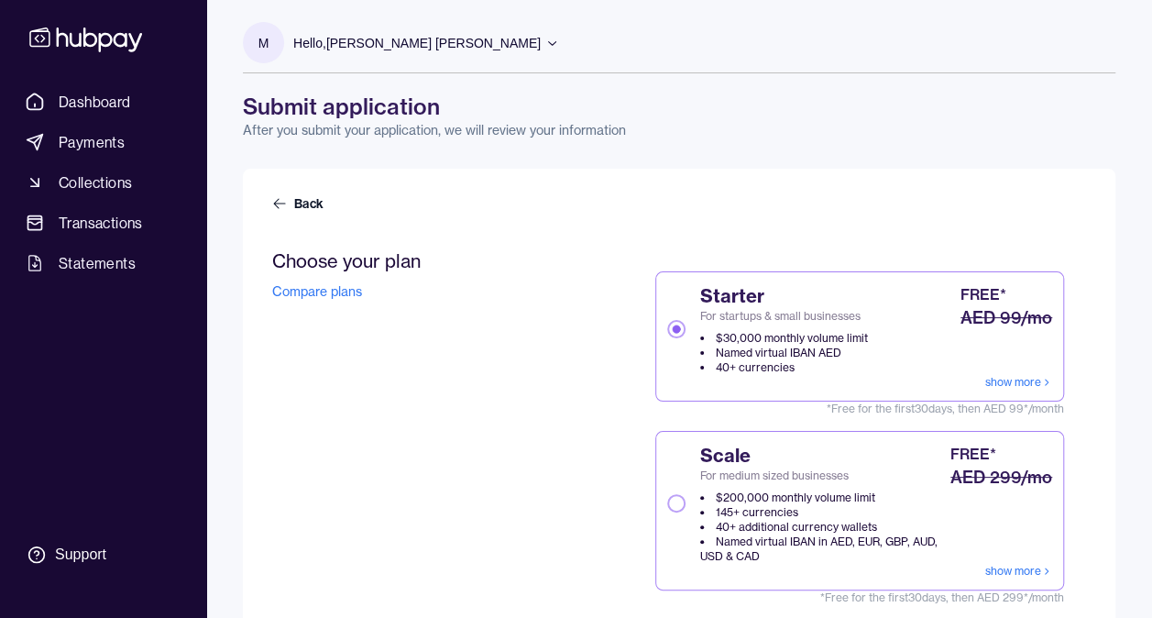
scroll to position [453, 0]
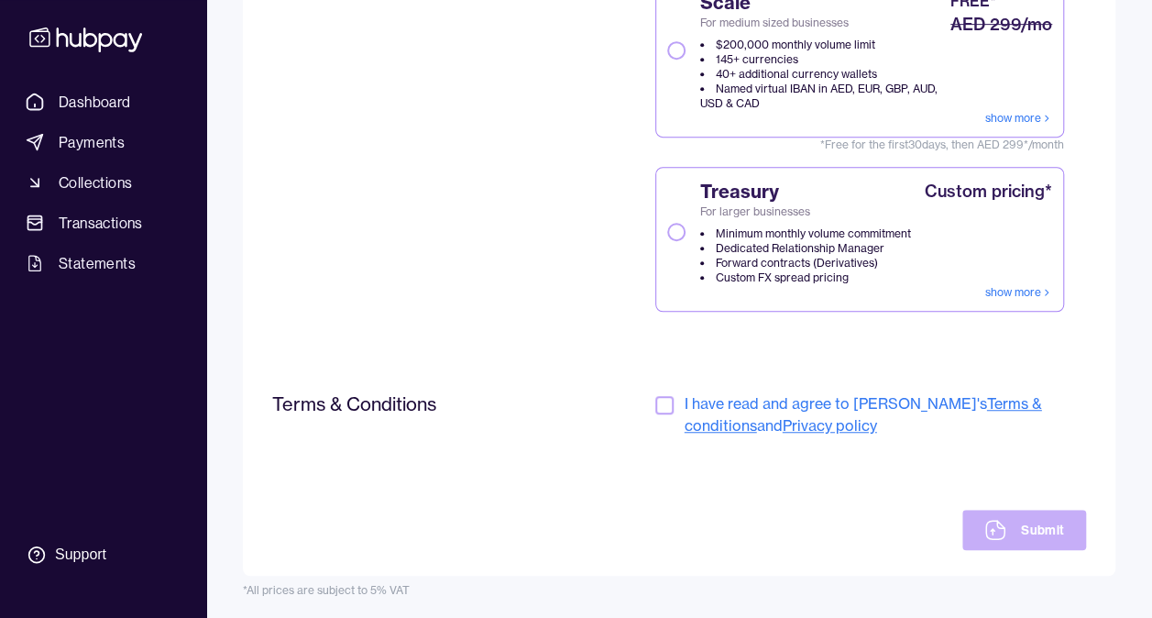
click at [665, 389] on form "Choose your plan Compare plans Starter For startups & small businesses $30,000 …" at bounding box center [679, 173] width 814 height 753
click at [667, 401] on button "button" at bounding box center [664, 405] width 18 height 18
click at [1040, 528] on button "Submit" at bounding box center [1024, 530] width 124 height 40
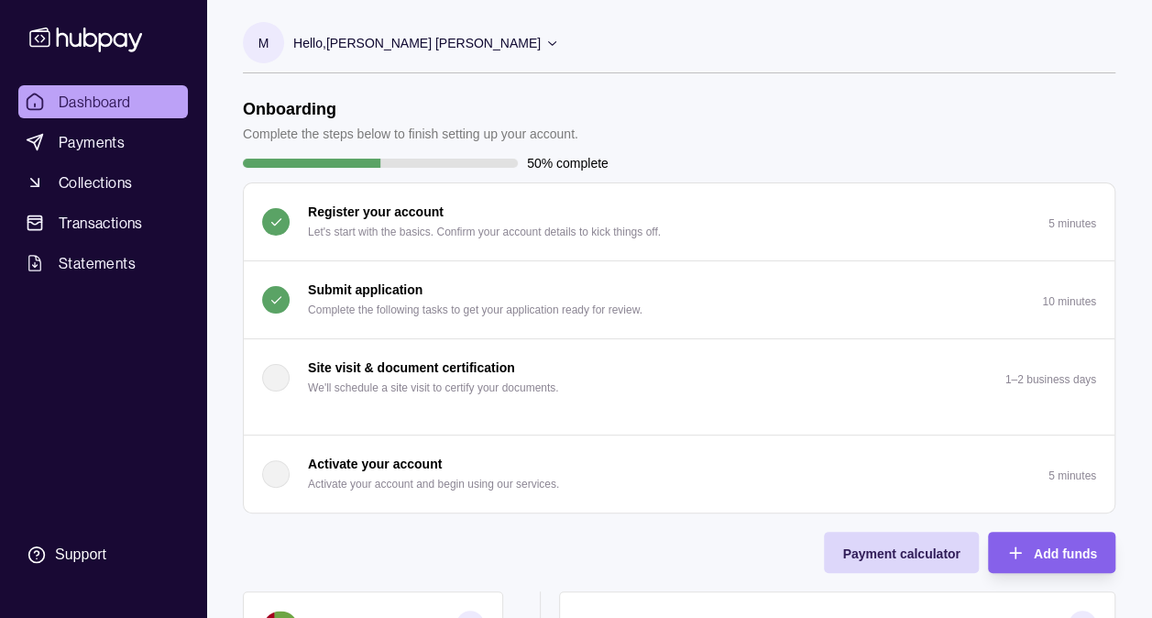
click at [150, 104] on link "Dashboard" at bounding box center [103, 101] width 170 height 33
click at [385, 40] on p "Hello, [PERSON_NAME] [PERSON_NAME]" at bounding box center [416, 43] width 247 height 20
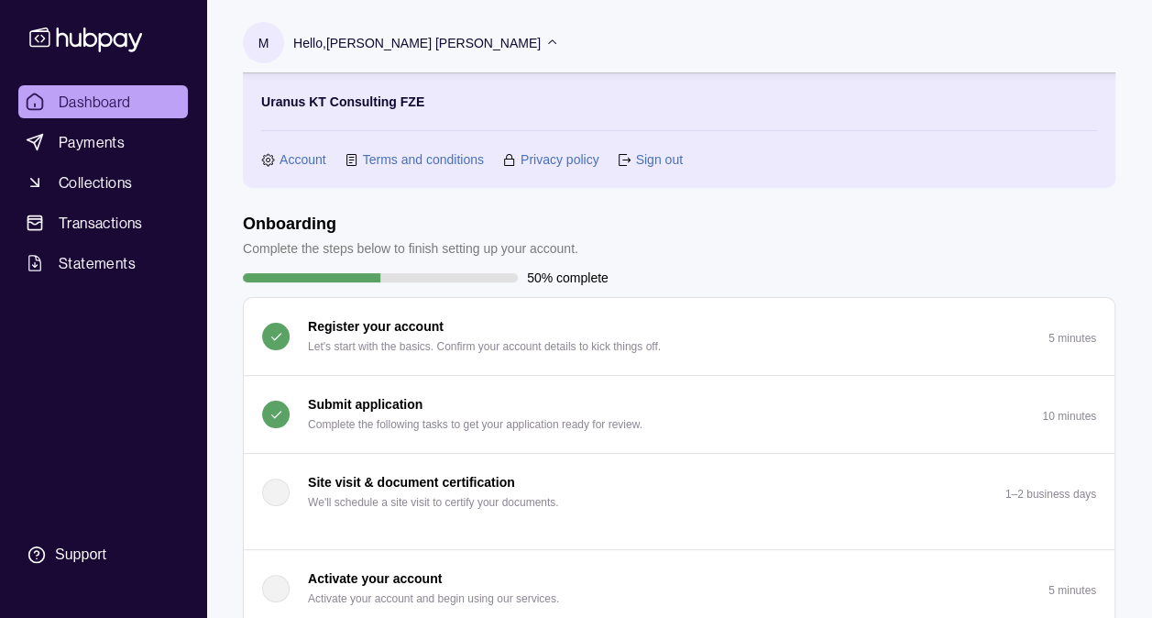
click at [844, 225] on header "Onboarding Complete the steps below to finish setting up your account." at bounding box center [679, 236] width 873 height 45
click at [454, 45] on p "Hello, [PERSON_NAME] [PERSON_NAME]" at bounding box center [416, 43] width 247 height 20
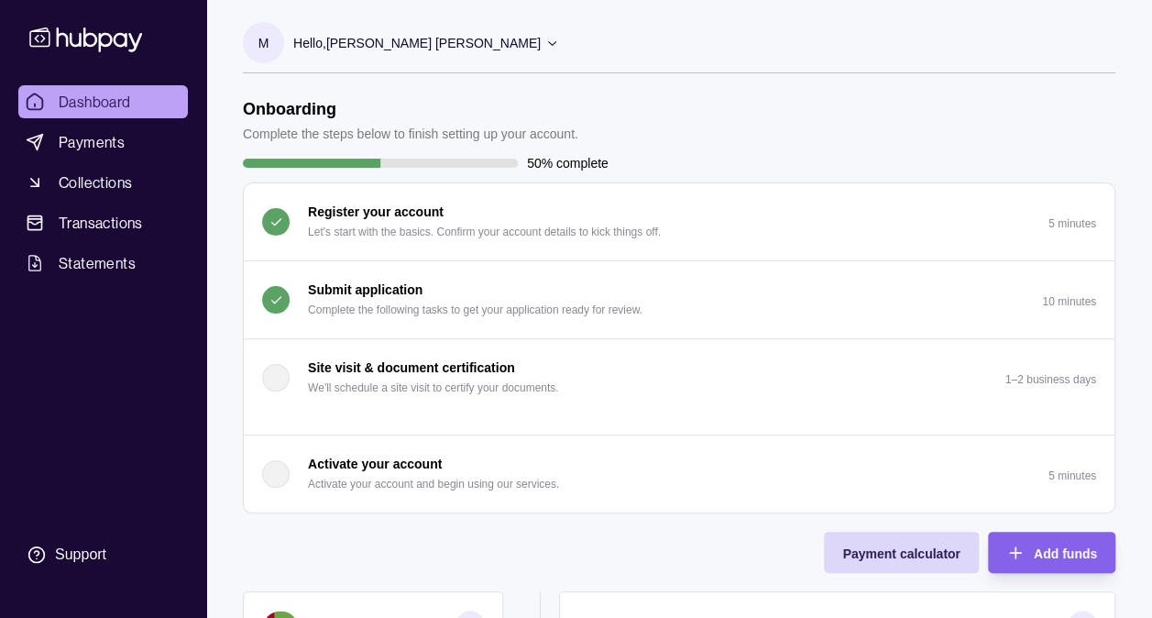
click at [351, 43] on p "Hello, [PERSON_NAME] [PERSON_NAME]" at bounding box center [416, 43] width 247 height 20
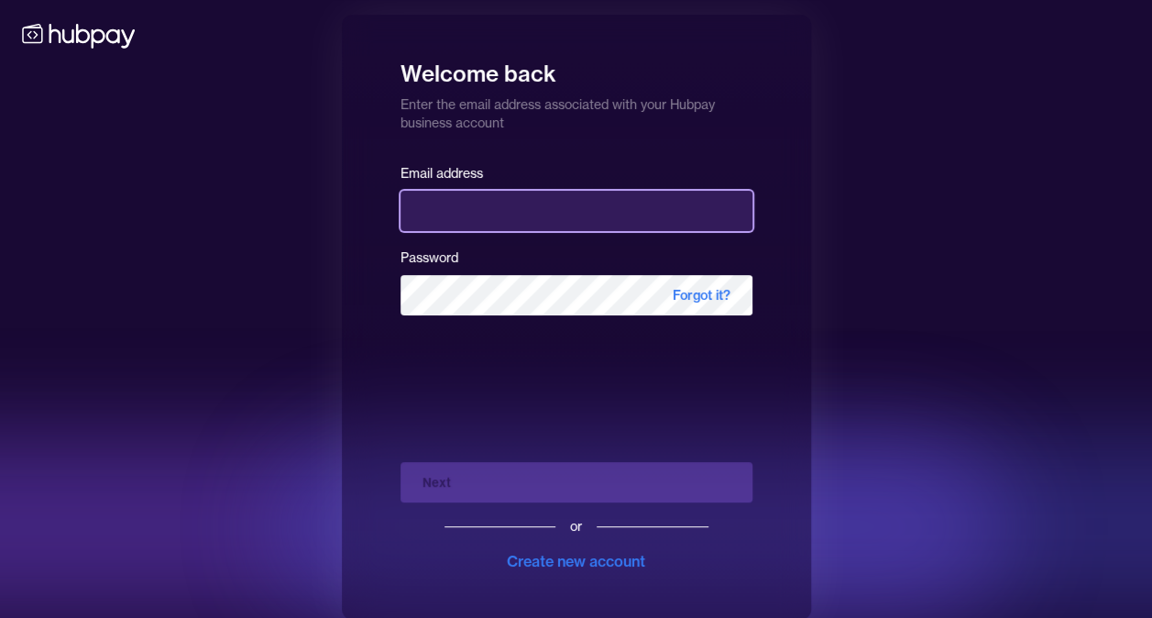
click at [691, 216] on input "email" at bounding box center [577, 211] width 352 height 40
type input "**********"
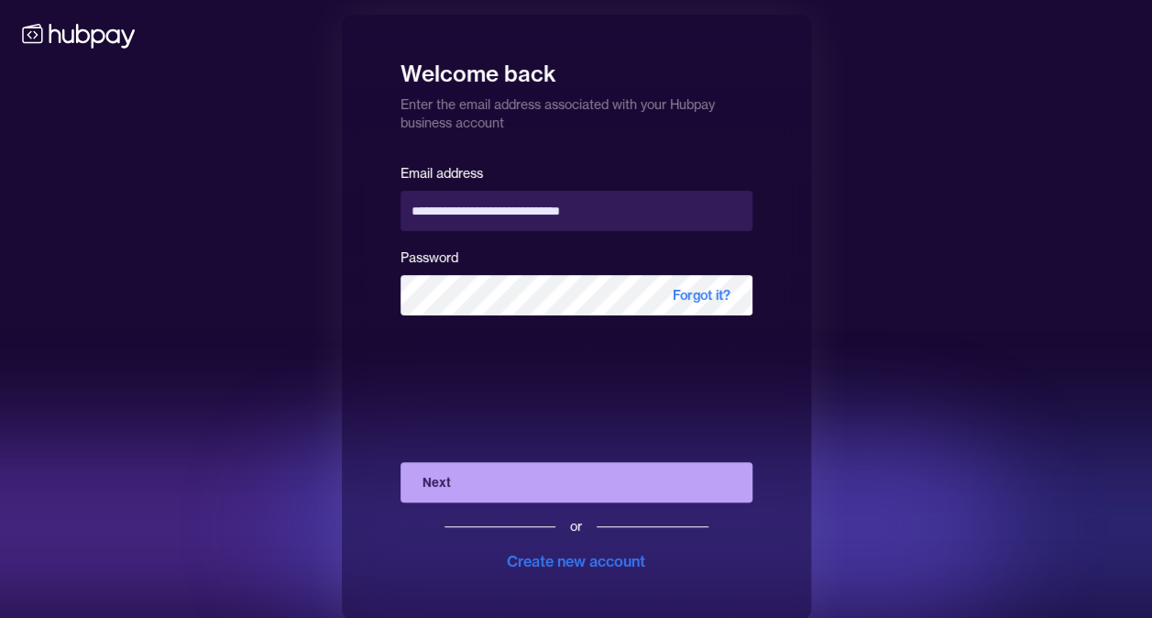
click at [763, 142] on div "**********" at bounding box center [576, 317] width 469 height 605
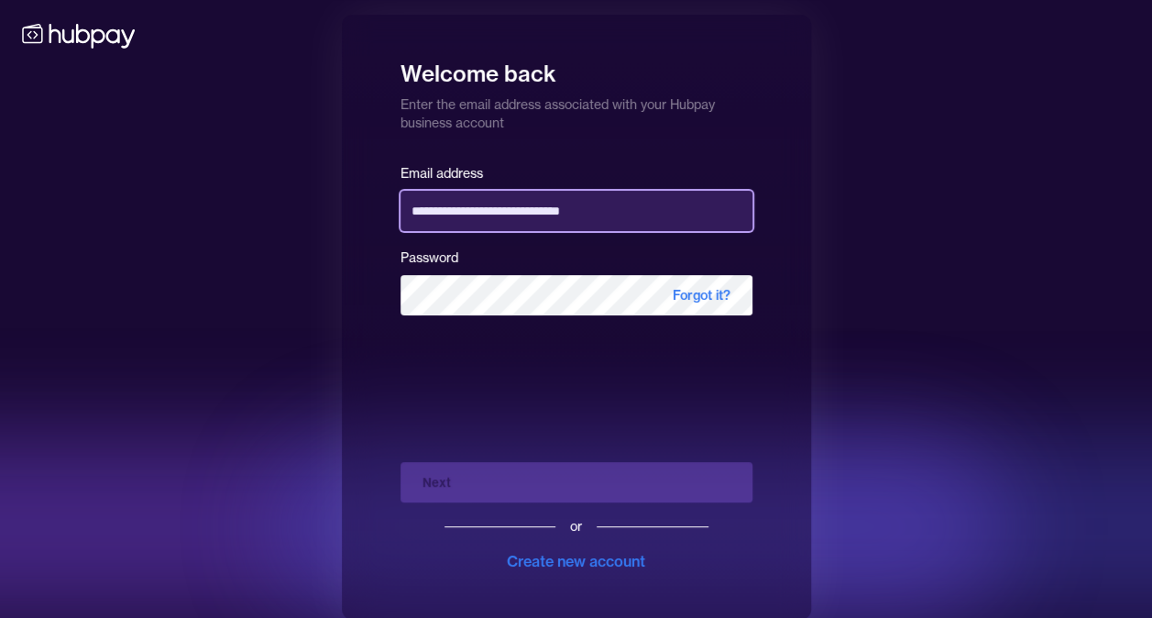
drag, startPoint x: 643, startPoint y: 214, endPoint x: 282, endPoint y: 214, distance: 361.2
click at [284, 221] on div "**********" at bounding box center [576, 317] width 1152 height 634
